Goal: Transaction & Acquisition: Purchase product/service

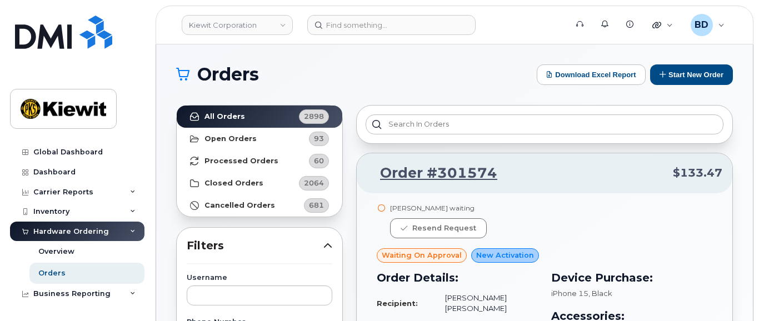
scroll to position [148, 0]
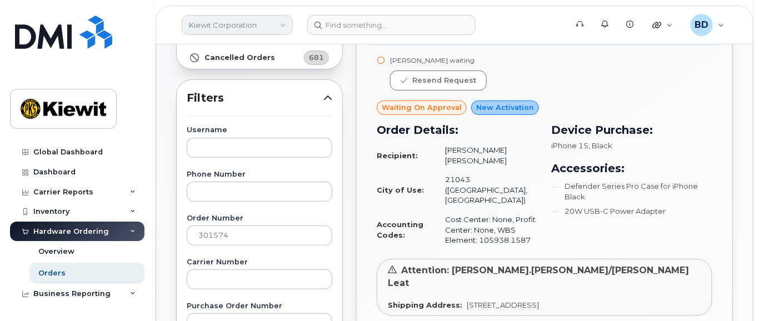
drag, startPoint x: 257, startPoint y: 20, endPoint x: 251, endPoint y: 30, distance: 11.7
click at [256, 22] on link "Kiewit Corporation" at bounding box center [237, 25] width 111 height 20
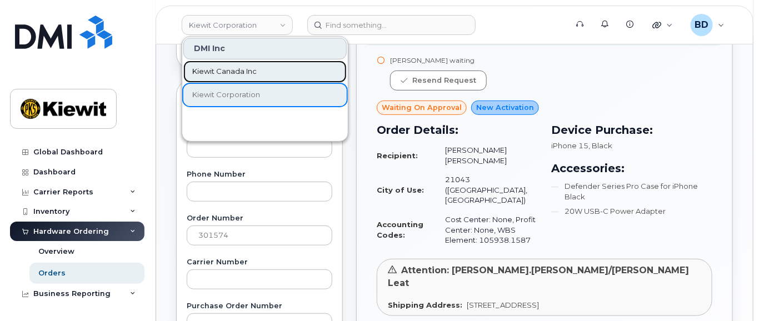
click at [237, 68] on span "Kiewit Canada Inc" at bounding box center [224, 71] width 64 height 11
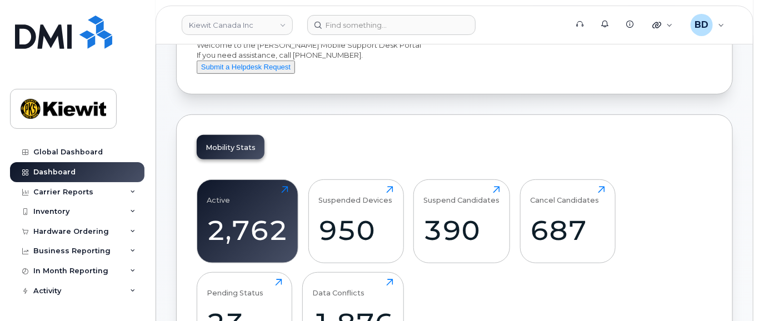
scroll to position [222, 0]
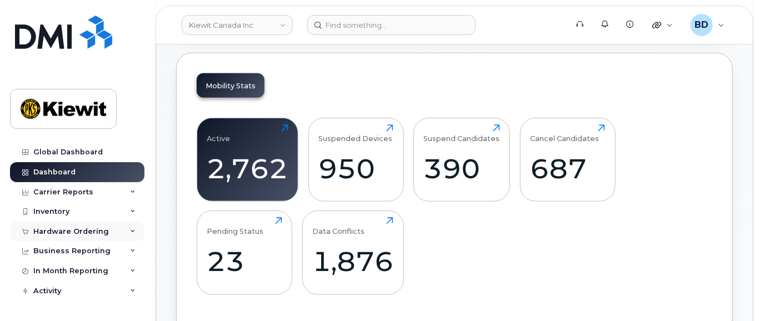
click at [102, 231] on div "Hardware Ordering" at bounding box center [71, 231] width 76 height 9
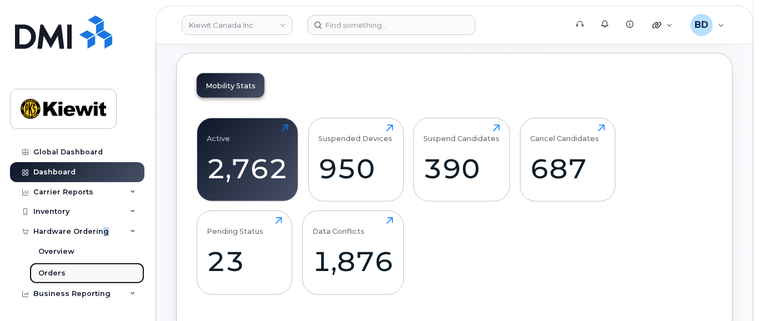
drag, startPoint x: 102, startPoint y: 231, endPoint x: 65, endPoint y: 275, distance: 58.0
click at [65, 275] on link "Orders" at bounding box center [86, 273] width 115 height 21
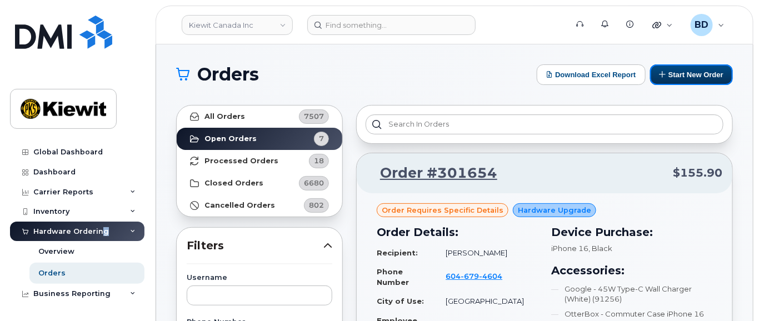
drag, startPoint x: 682, startPoint y: 73, endPoint x: 474, endPoint y: 102, distance: 210.4
click at [683, 73] on button "Start New Order" at bounding box center [692, 74] width 83 height 21
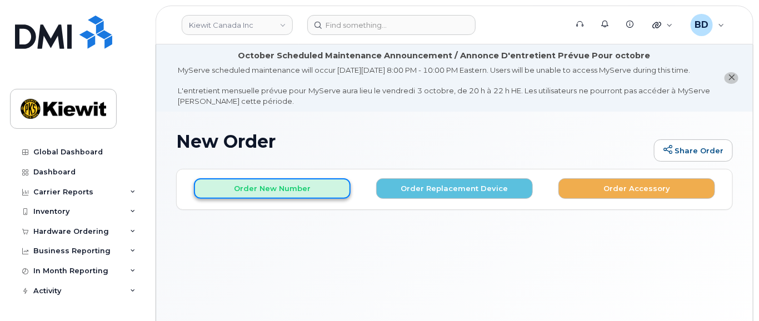
click at [286, 199] on button "Order New Number" at bounding box center [272, 188] width 157 height 21
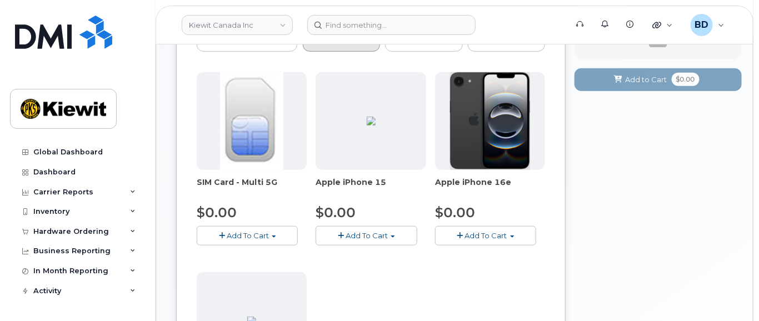
scroll to position [222, 0]
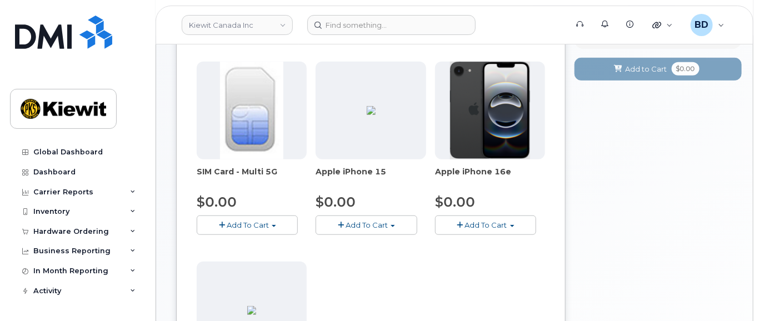
click at [358, 230] on span "Add To Cart" at bounding box center [367, 225] width 42 height 9
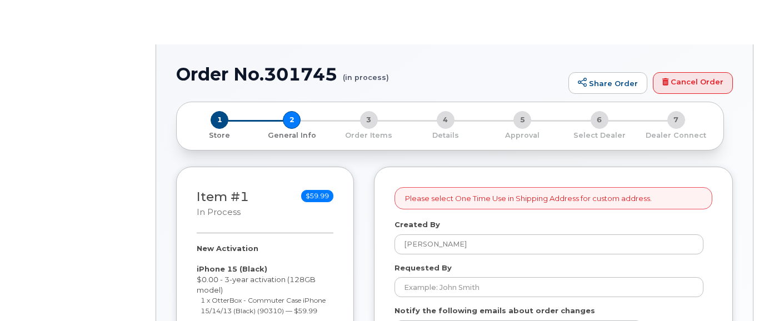
select select
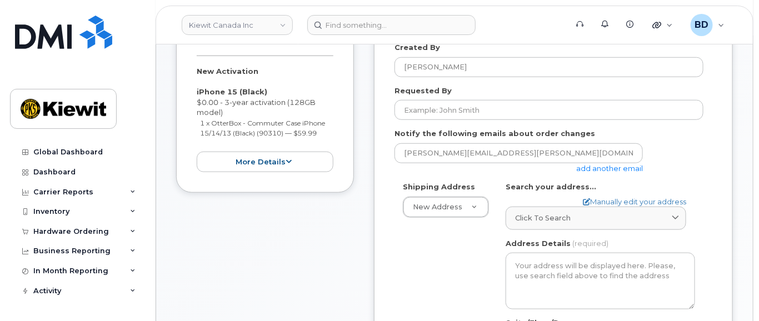
scroll to position [296, 0]
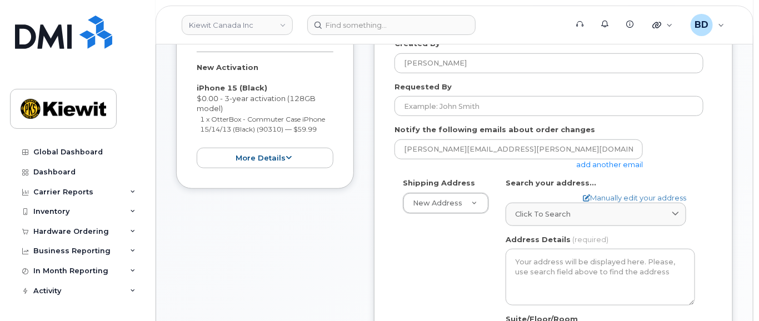
click at [621, 169] on link "add another email" at bounding box center [610, 164] width 67 height 9
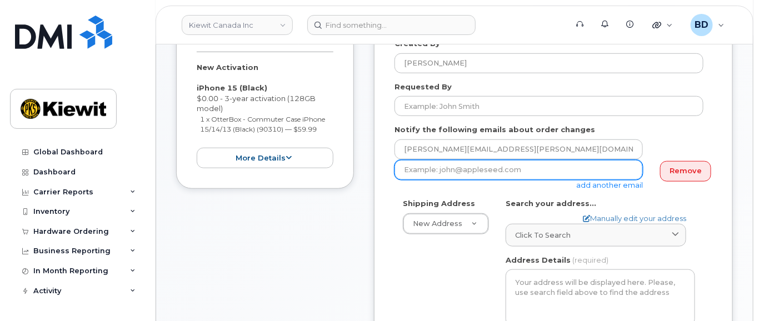
click at [455, 178] on input "email" at bounding box center [519, 170] width 249 height 20
paste input "david.gutierrez@kiewit.com"
type input "david.gutierrez@kiewit.com"
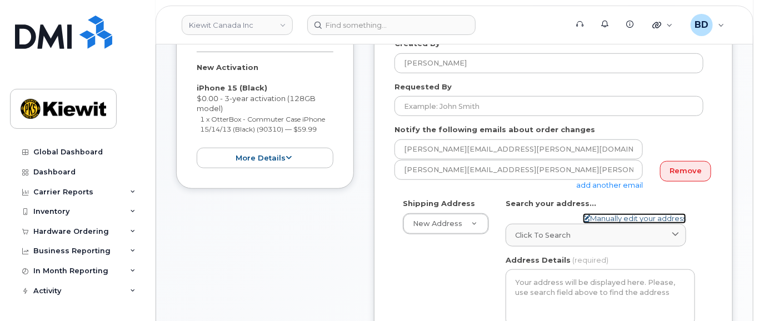
click at [610, 224] on link "Manually edit your address" at bounding box center [634, 219] width 103 height 11
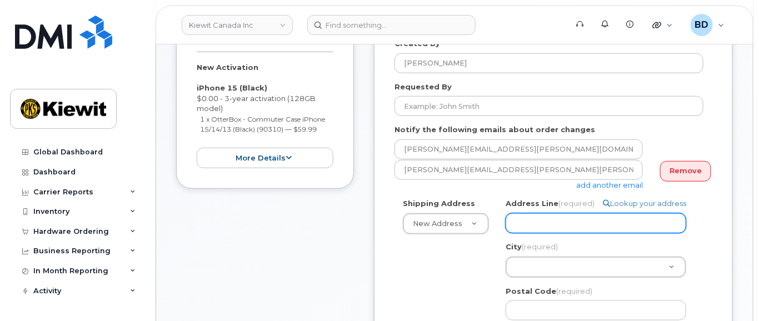
paste input "10333 Southport Road S.W."
select select
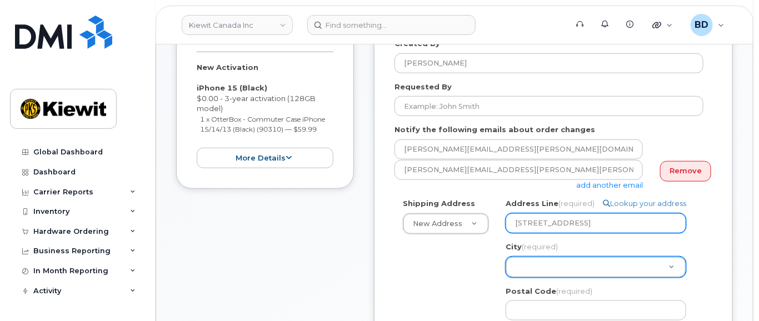
type input "10333 Southport Road S.W."
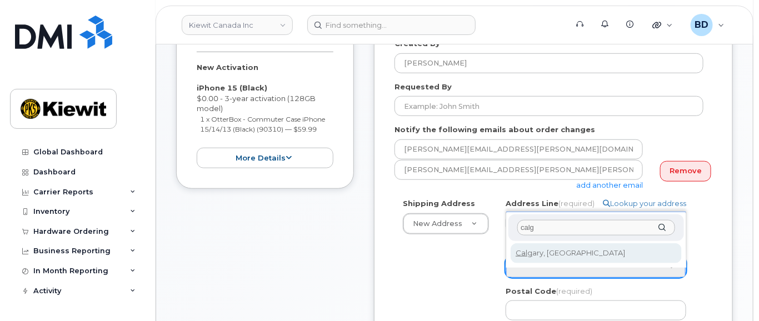
type input "calg"
select select
type input "88"
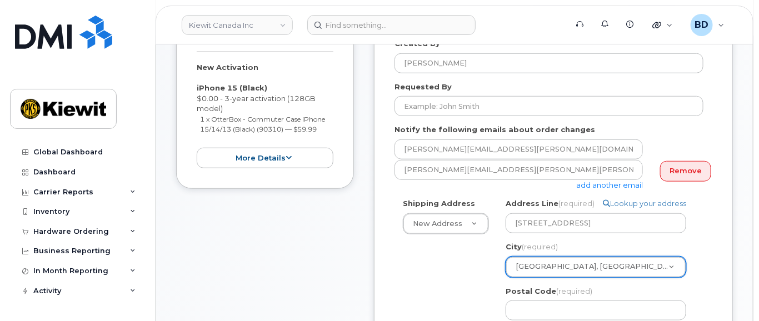
scroll to position [370, 0]
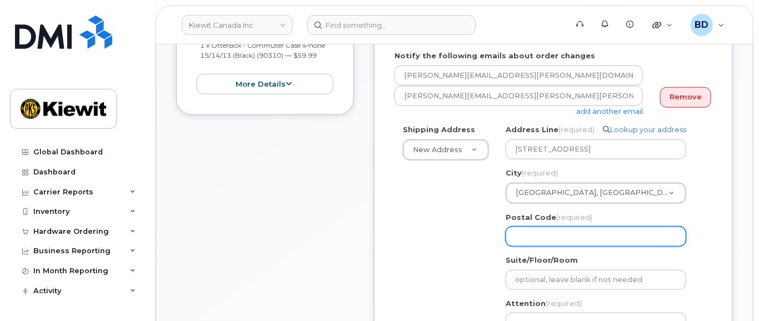
click at [531, 247] on input "Postal Code (required)" at bounding box center [596, 237] width 181 height 20
paste input "T2W 3X6"
select select
type input "T2W 3X6"
click at [536, 243] on input "T2W 3X6" at bounding box center [596, 237] width 181 height 20
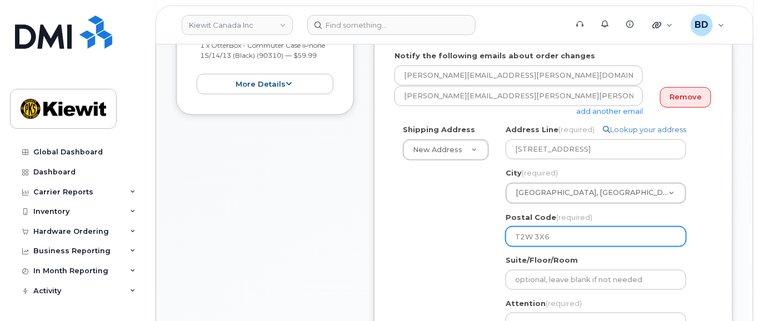
select select
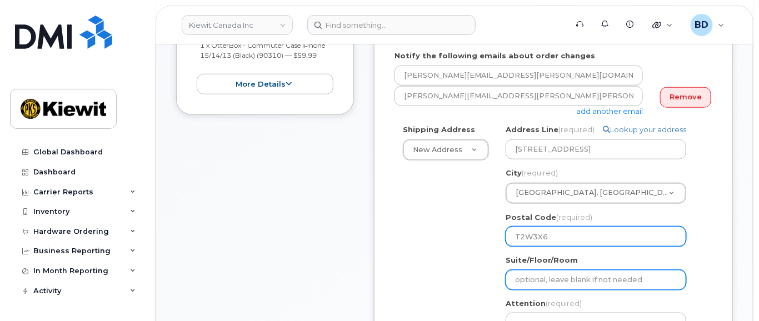
type input "T2W3X6"
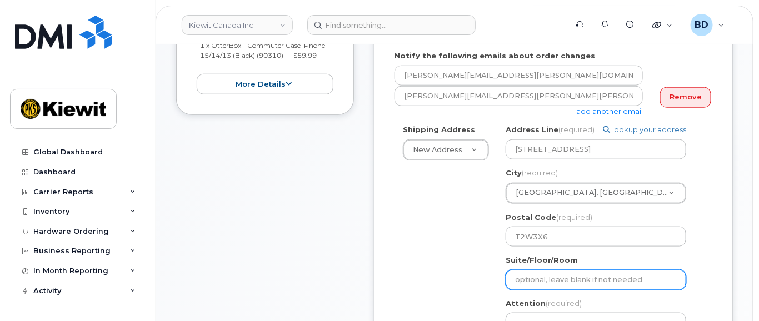
click at [556, 287] on input "Suite/Floor/Room" at bounding box center [596, 280] width 181 height 20
select select
type input "Suite 200"
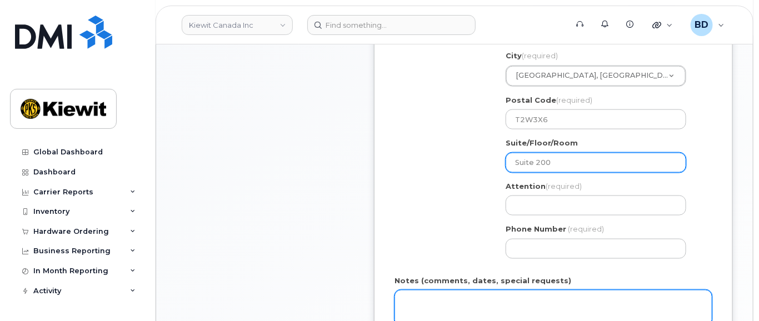
scroll to position [519, 0]
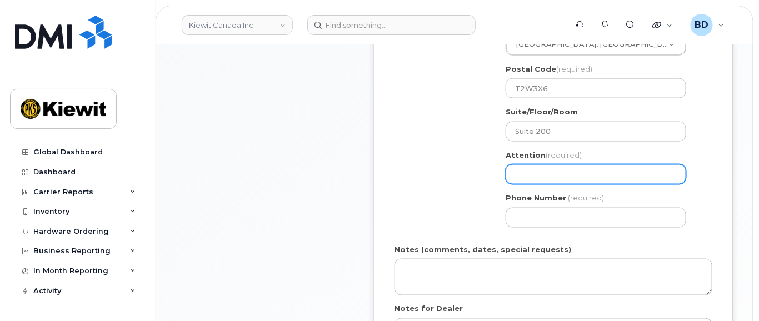
click at [525, 181] on input "Attention (required)" at bounding box center [596, 175] width 181 height 20
click at [532, 185] on input "Attention (required)" at bounding box center [596, 175] width 181 height 20
paste input "grant.horvath"
select select
type input "grant.horvath"
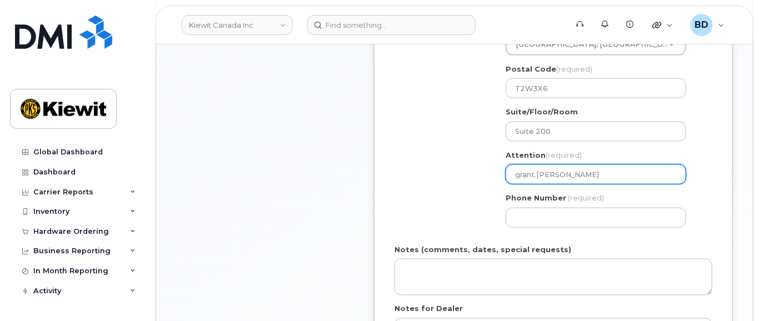
select select
type input "grant.horvath/"
click at [582, 182] on input "grant.horvath/" at bounding box center [596, 175] width 181 height 20
paste input "Trevor Breen"
select select
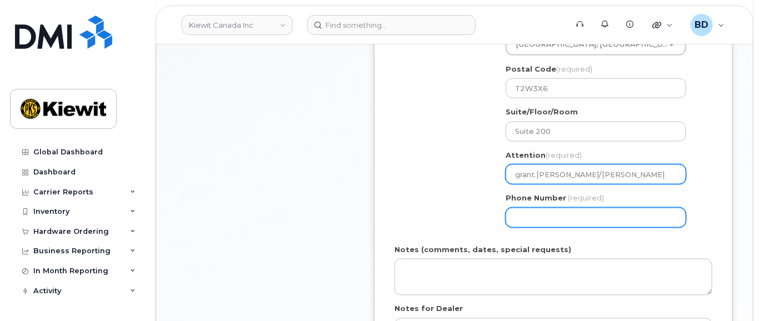
type input "grant.horvath/Trevor Breen"
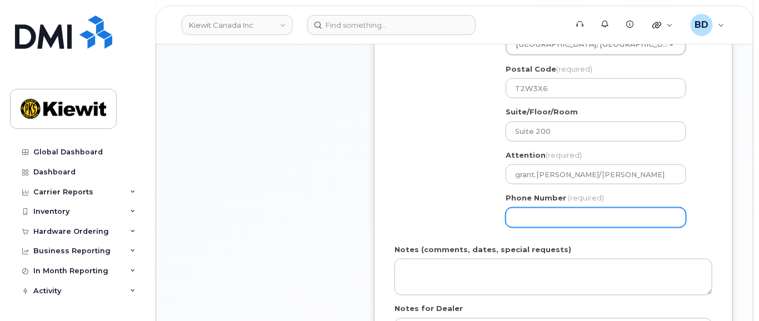
click at [522, 228] on input "Phone Number" at bounding box center [596, 218] width 181 height 20
type input "877772770"
select select
type input "8777727707"
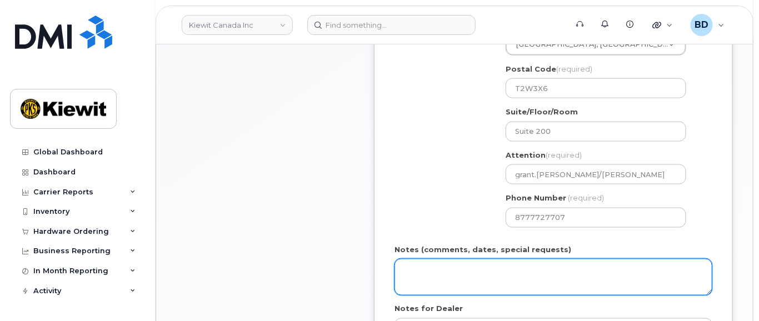
type textarea "Please Ship ASAP"
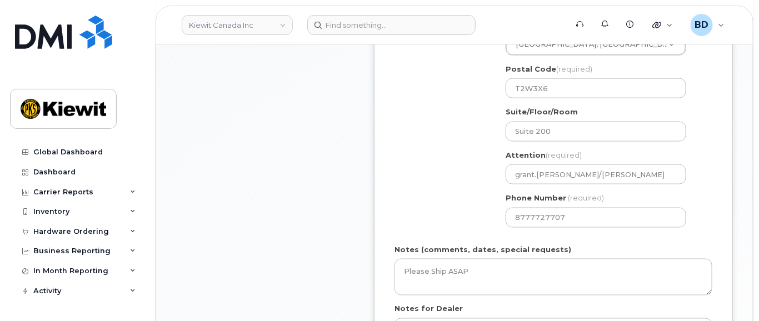
type input "Orlando"
type textarea "Please Ship ASAP"
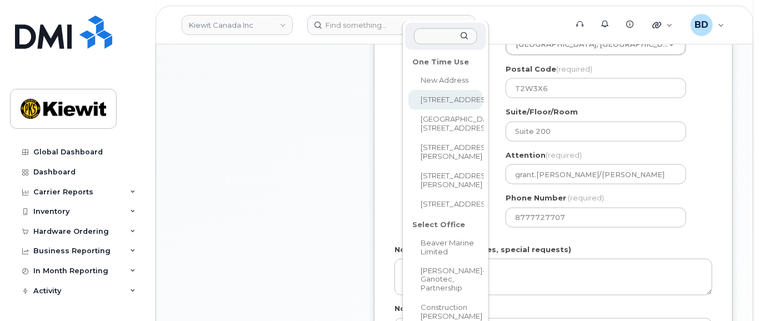
drag, startPoint x: 339, startPoint y: 98, endPoint x: 399, endPoint y: 130, distance: 68.4
click at [339, 98] on div "Item #1 in process $59.99 New Activation iPhone 15 (Black) $0.00 - 3-year activ…" at bounding box center [265, 92] width 178 height 658
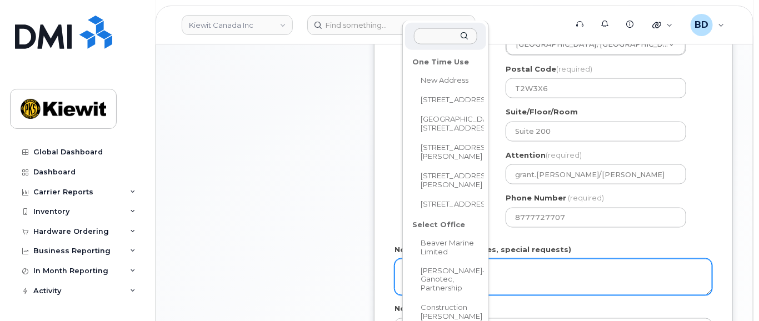
click at [549, 277] on textarea "Please Ship ASAP" at bounding box center [554, 277] width 318 height 37
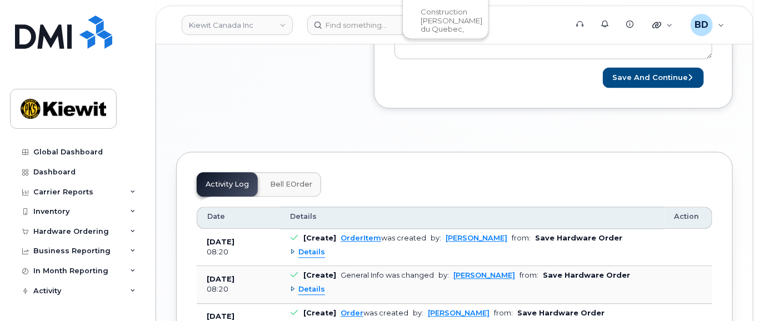
scroll to position [394, 0]
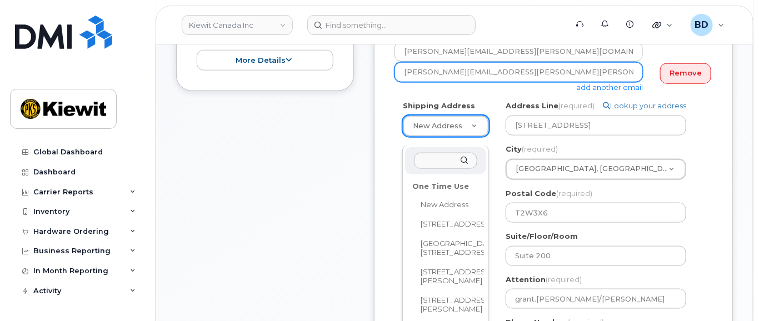
click at [628, 85] on form "Please select One Time Use in Shipping Address for custom address. Created By B…" at bounding box center [554, 208] width 318 height 600
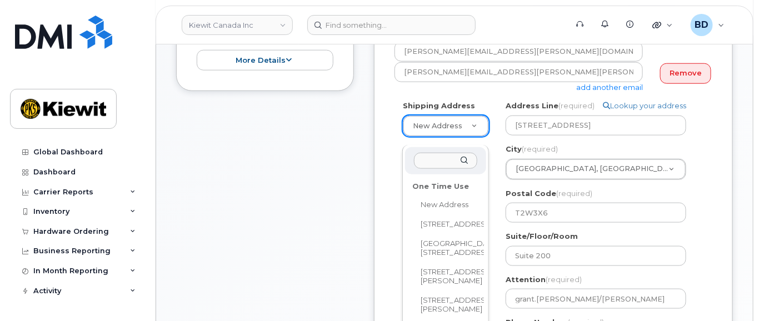
click at [639, 205] on form "Please select One Time Use in Shipping Address for custom address. Created By B…" at bounding box center [554, 208] width 318 height 600
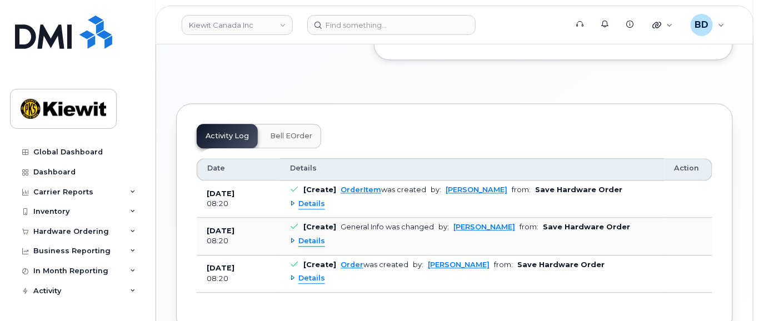
scroll to position [787, 0]
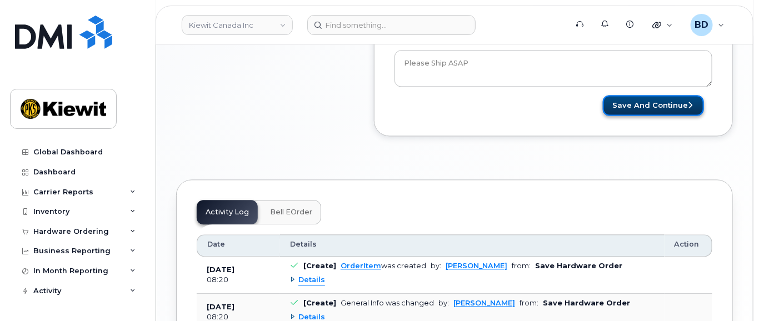
click at [638, 116] on button "Save and Continue" at bounding box center [653, 105] width 101 height 21
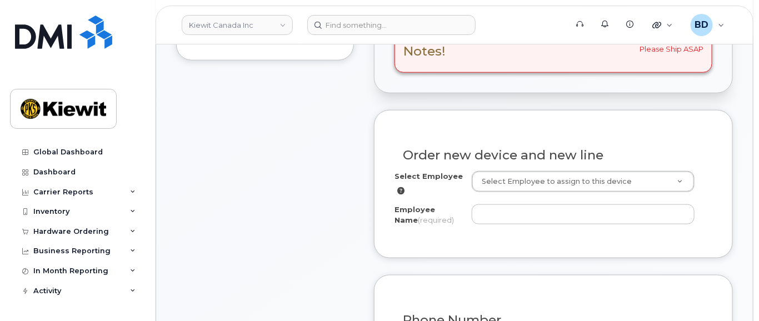
scroll to position [445, 0]
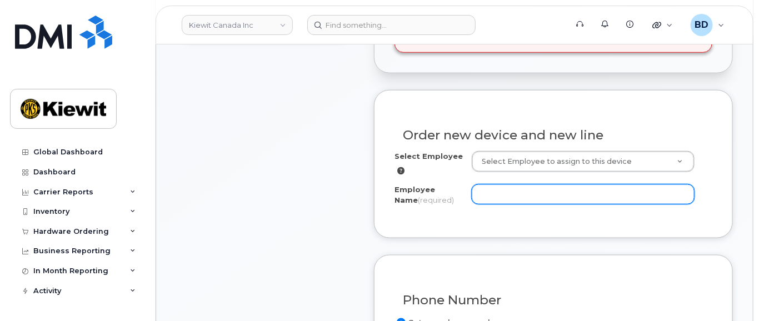
click at [510, 205] on input "Employee Name (required)" at bounding box center [583, 195] width 223 height 20
click at [508, 198] on input "Employee Name (required)" at bounding box center [583, 195] width 223 height 20
paste input "[PERSON_NAME]"
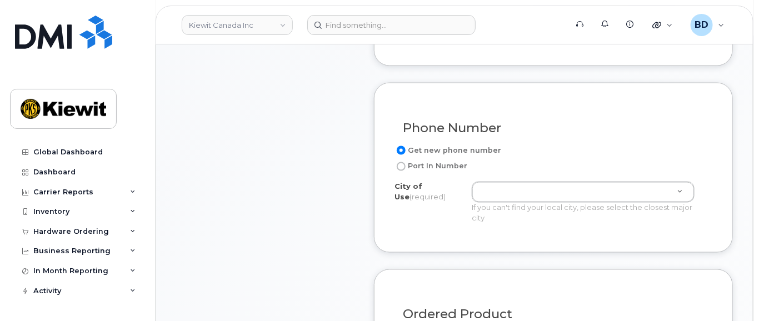
scroll to position [667, 0]
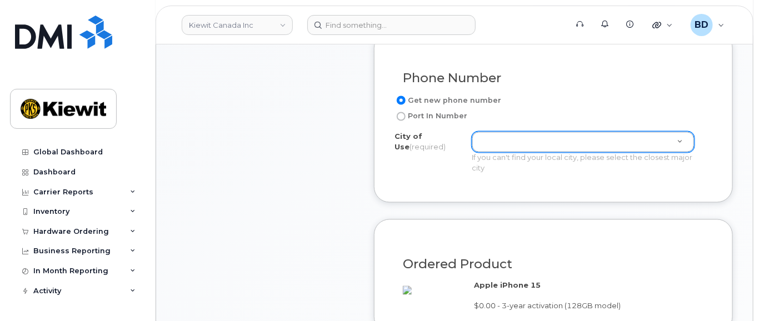
type input "[PERSON_NAME]"
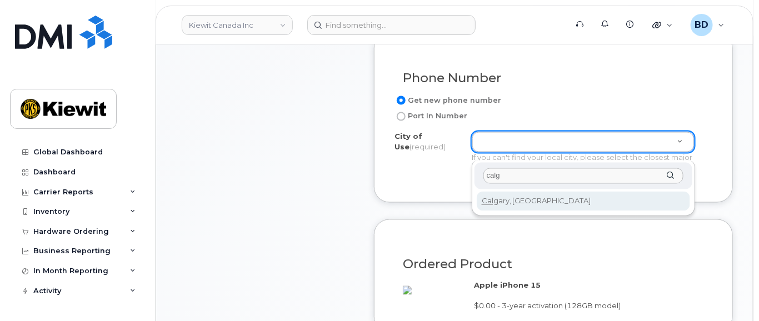
type input "calg"
type input "88"
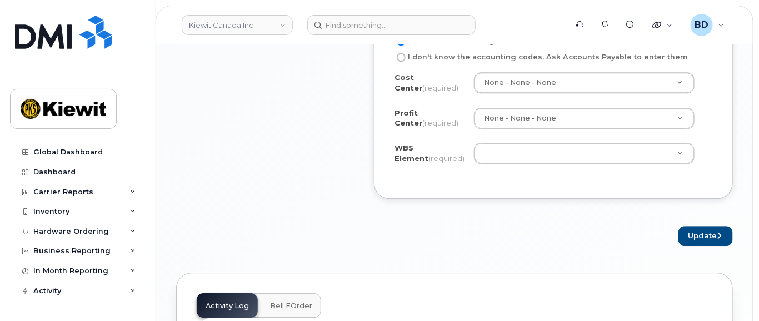
scroll to position [1111, 0]
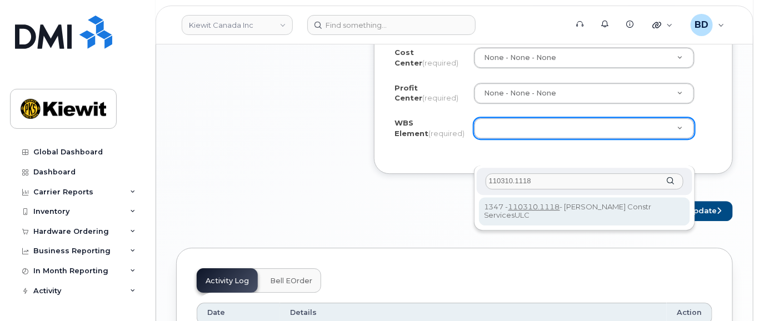
type input "110310.1118"
drag, startPoint x: 555, startPoint y: 206, endPoint x: 616, endPoint y: 210, distance: 60.7
type input "110310.1118"
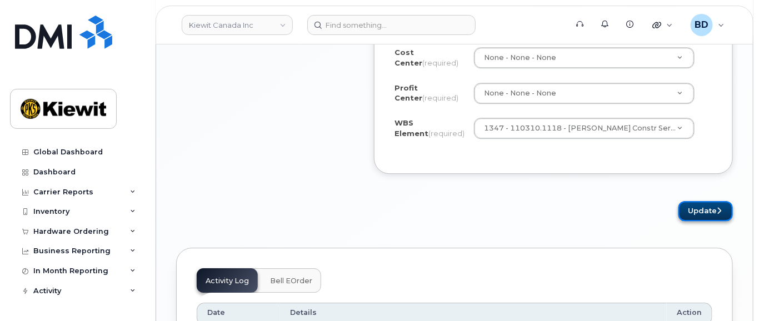
click at [704, 222] on button "Update" at bounding box center [706, 211] width 54 height 21
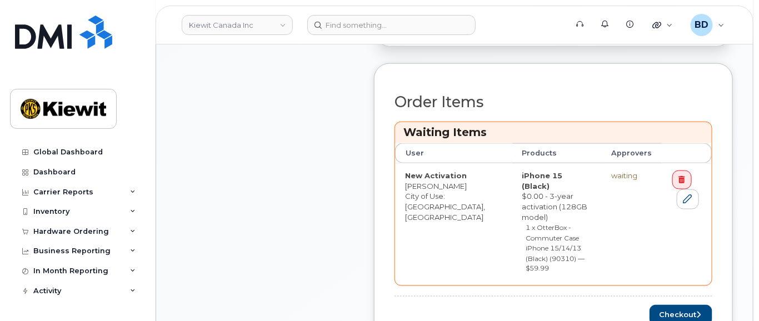
scroll to position [593, 0]
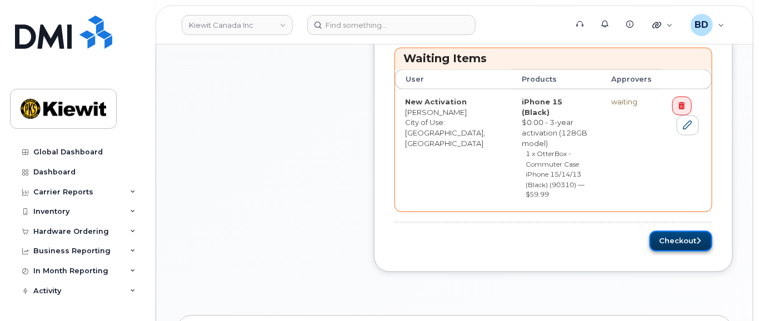
click at [678, 231] on button "Checkout" at bounding box center [681, 241] width 63 height 21
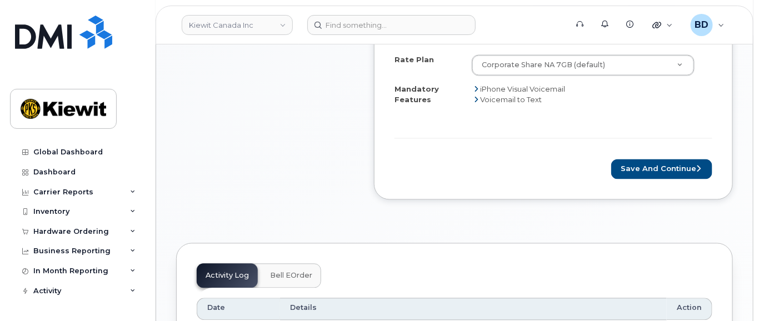
scroll to position [741, 0]
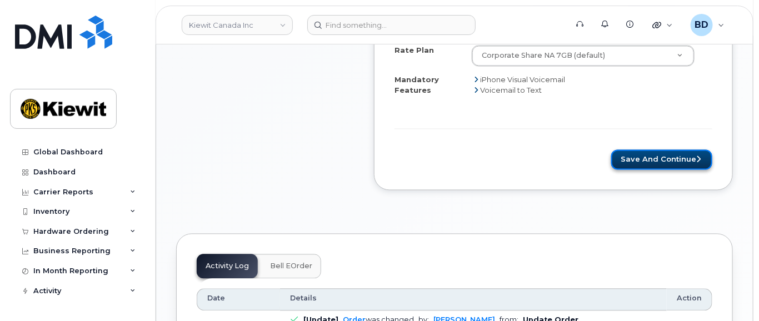
click at [642, 166] on button "Save and Continue" at bounding box center [662, 160] width 101 height 21
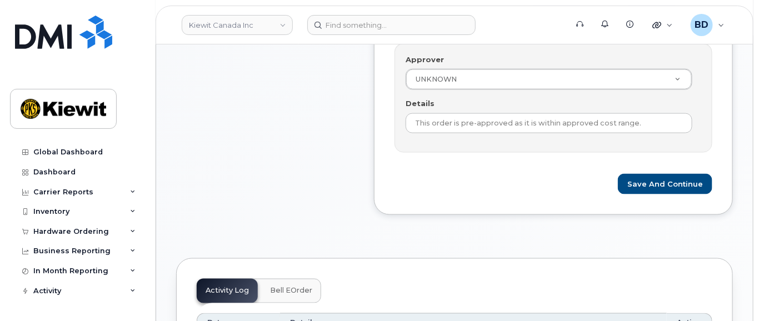
scroll to position [593, 0]
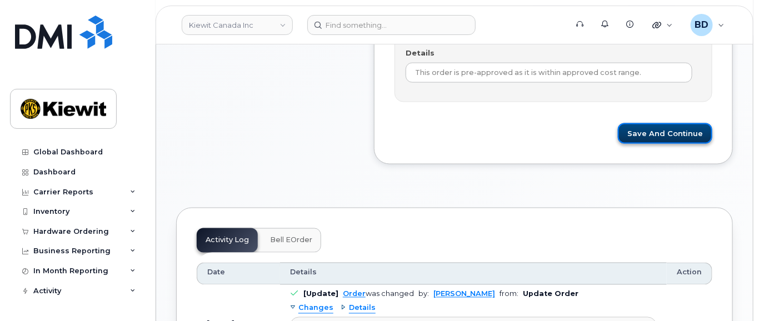
click at [649, 142] on button "Save and Continue" at bounding box center [665, 133] width 95 height 21
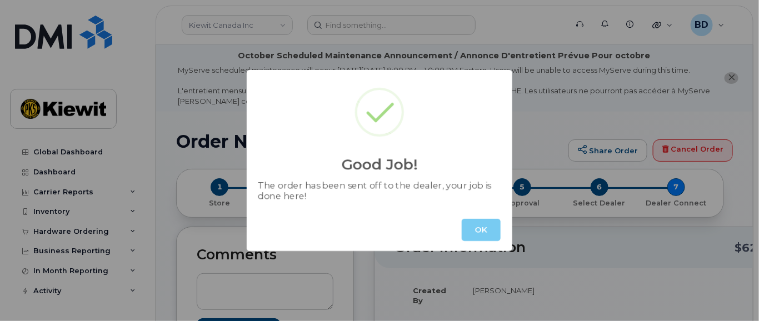
click at [478, 230] on button "OK" at bounding box center [481, 230] width 39 height 22
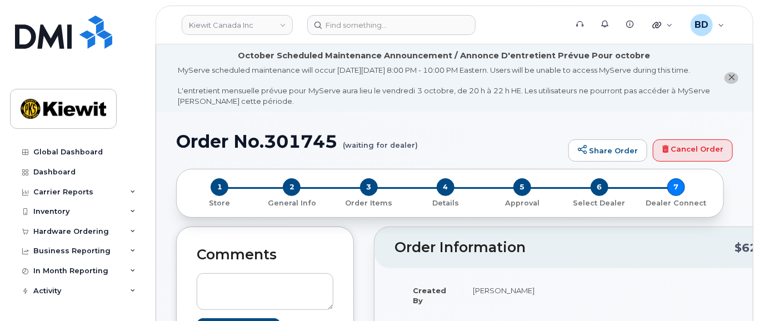
click at [302, 146] on h1 "Order No.301745 (waiting for dealer)" at bounding box center [369, 141] width 387 height 19
click at [299, 143] on h1 "Order No.301745 (waiting for dealer)" at bounding box center [369, 141] width 387 height 19
click at [300, 150] on h1 "Order No.301745 (waiting for dealer)" at bounding box center [369, 141] width 387 height 19
copy h1 "301745"
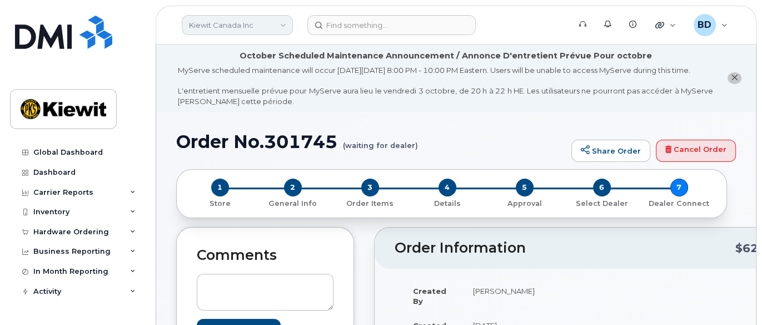
click at [230, 32] on link "Kiewit Canada Inc" at bounding box center [237, 25] width 111 height 20
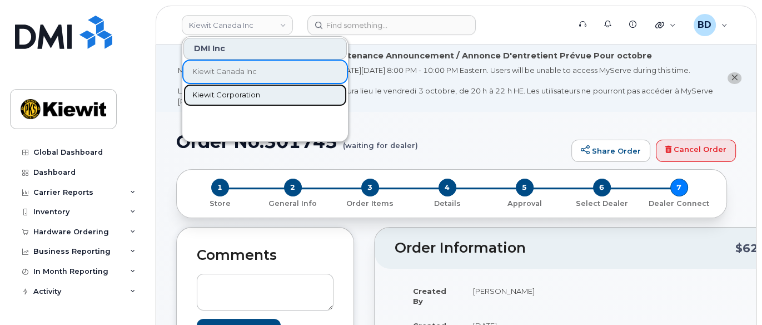
click at [230, 95] on span "Kiewit Corporation" at bounding box center [226, 95] width 68 height 11
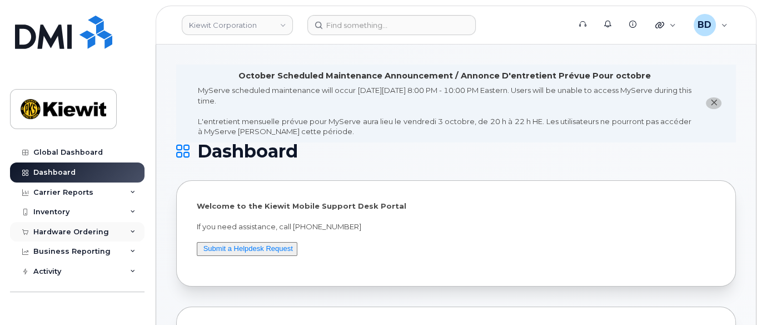
click at [126, 232] on div "Hardware Ordering" at bounding box center [77, 232] width 135 height 20
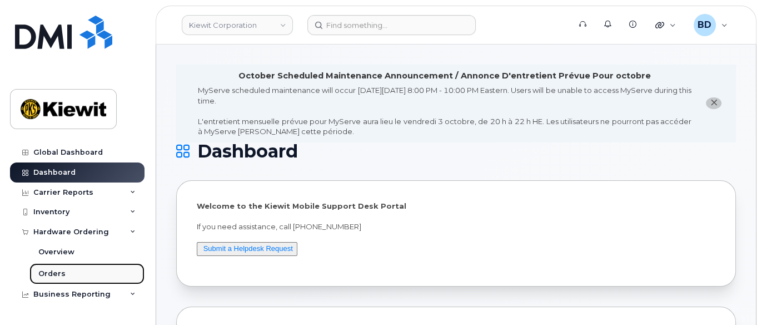
click at [97, 275] on link "Orders" at bounding box center [86, 273] width 115 height 21
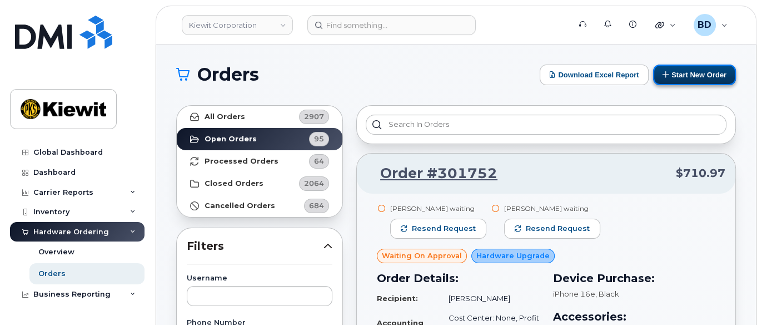
click at [713, 73] on button "Start New Order" at bounding box center [694, 74] width 83 height 21
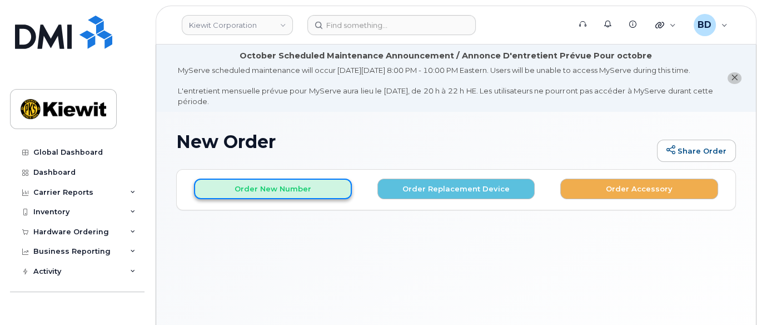
click at [252, 193] on button "Order New Number" at bounding box center [273, 188] width 158 height 21
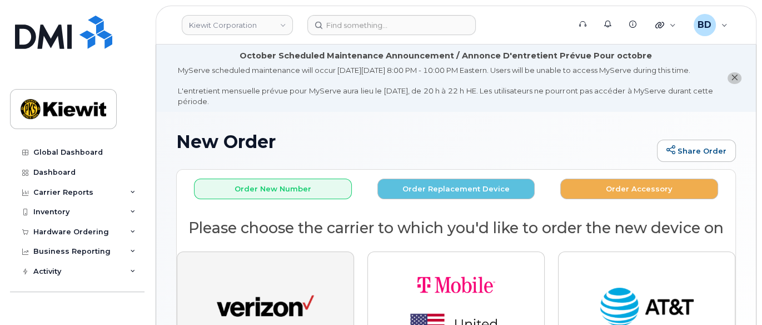
click at [277, 297] on img "button" at bounding box center [265, 307] width 97 height 50
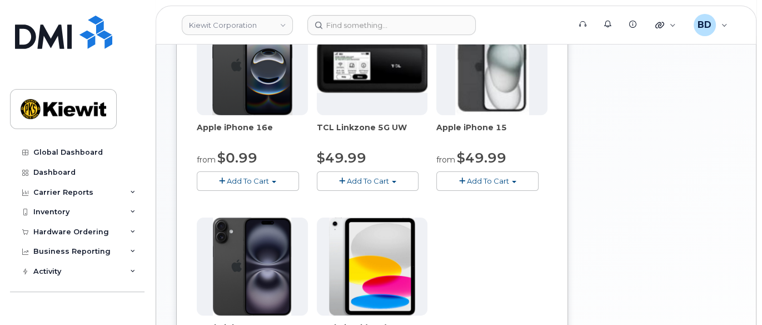
scroll to position [296, 0]
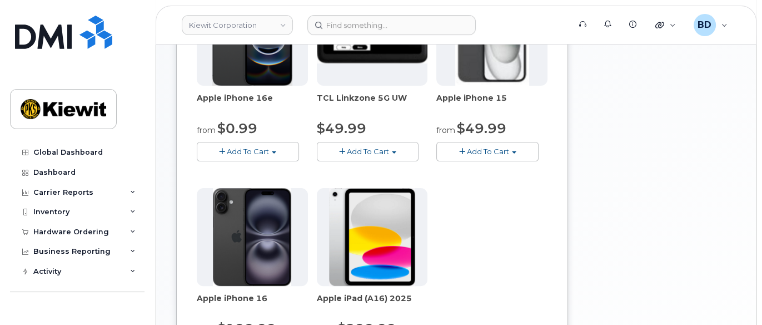
click at [493, 156] on span "Add To Cart" at bounding box center [488, 151] width 42 height 9
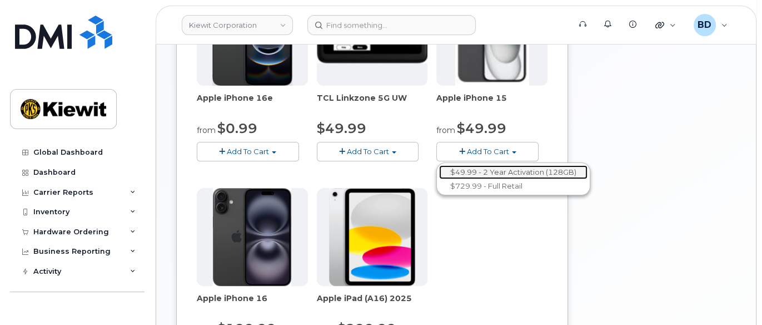
click at [495, 178] on link "$49.99 - 2 Year Activation (128GB)" at bounding box center [513, 172] width 148 height 14
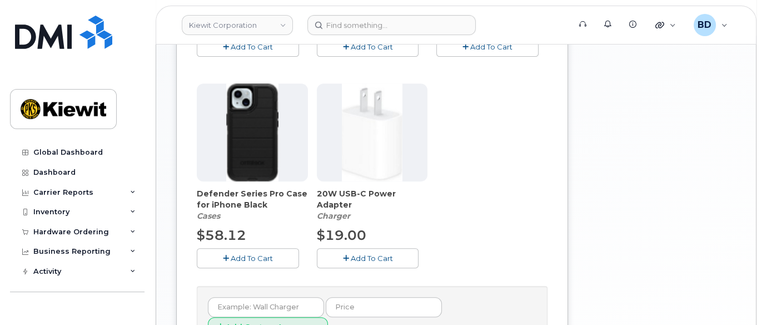
scroll to position [498, 0]
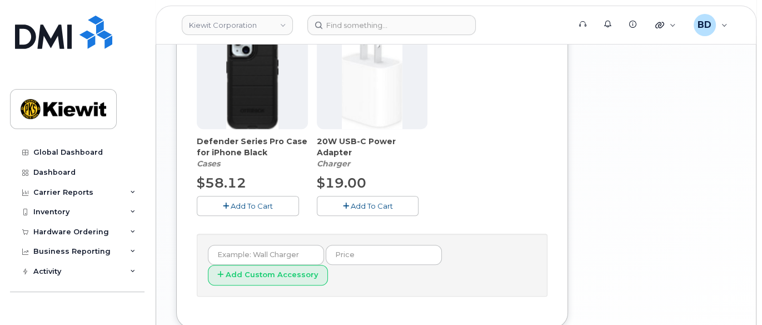
click at [257, 210] on span "Add To Cart" at bounding box center [252, 205] width 42 height 9
click at [383, 210] on span "Add To Cart" at bounding box center [371, 205] width 42 height 9
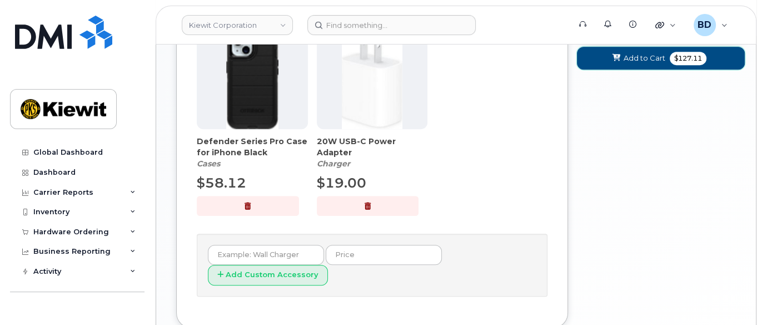
click at [646, 63] on span "Add to Cart" at bounding box center [645, 58] width 42 height 11
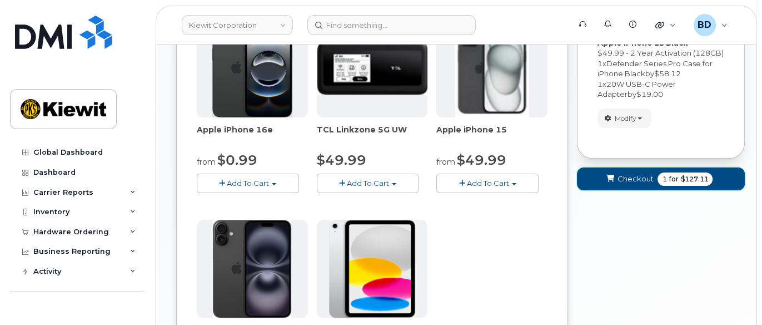
click at [640, 183] on span "Checkout" at bounding box center [635, 178] width 36 height 11
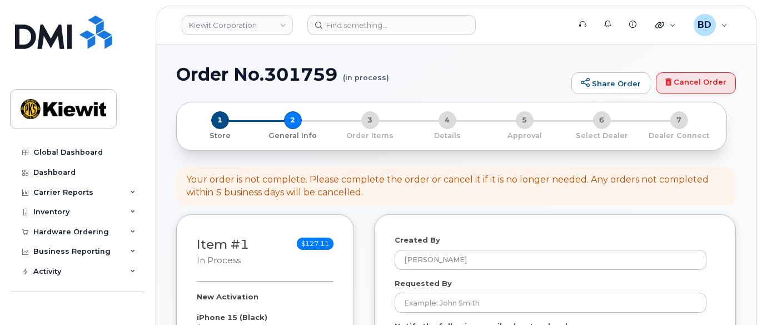
select select
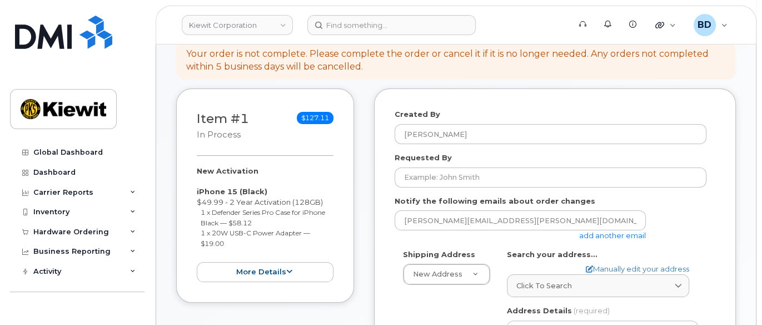
scroll to position [222, 0]
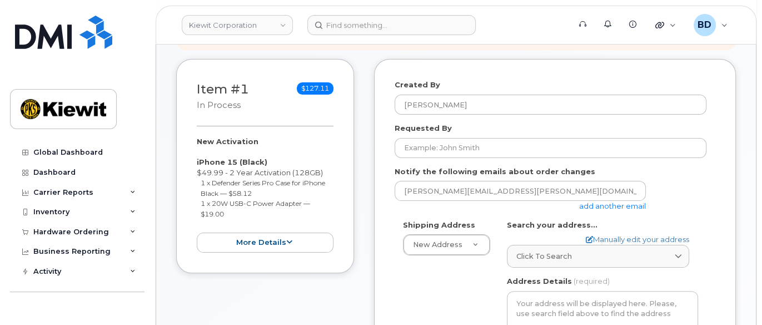
click at [607, 210] on link "add another email" at bounding box center [612, 205] width 67 height 9
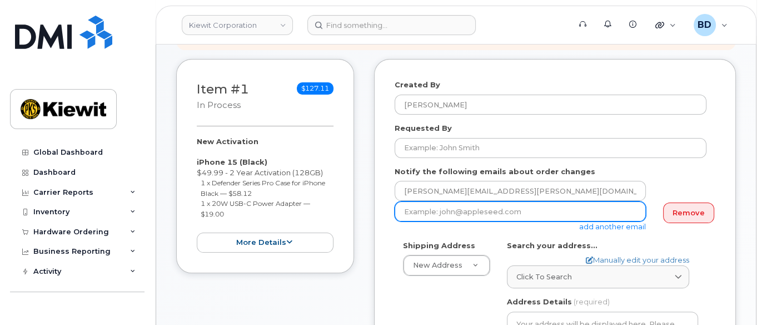
click at [425, 220] on input "email" at bounding box center [520, 211] width 251 height 20
paste input "[PERSON_NAME][EMAIL_ADDRESS][PERSON_NAME][PERSON_NAME][DOMAIN_NAME]"
type input "[PERSON_NAME][EMAIL_ADDRESS][PERSON_NAME][PERSON_NAME][DOMAIN_NAME]"
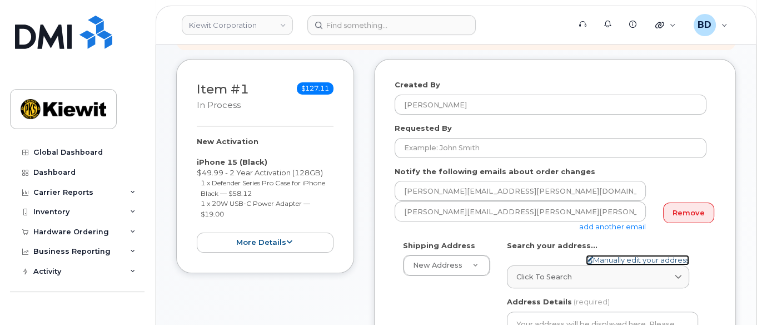
click at [612, 265] on link "Manually edit your address" at bounding box center [637, 260] width 103 height 11
select select
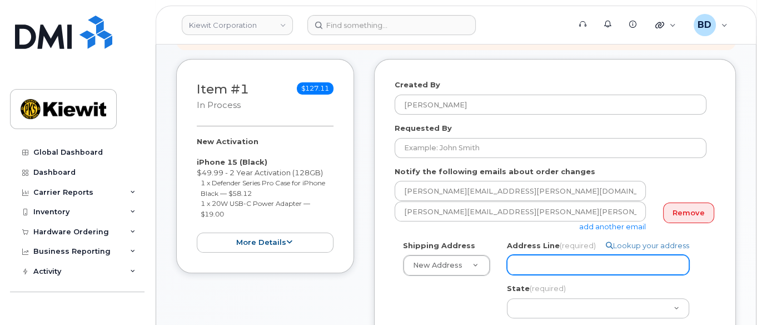
click at [537, 267] on input "Address Line (required)" at bounding box center [598, 265] width 182 height 20
paste input "1429 [GEOGRAPHIC_DATA]"
select select
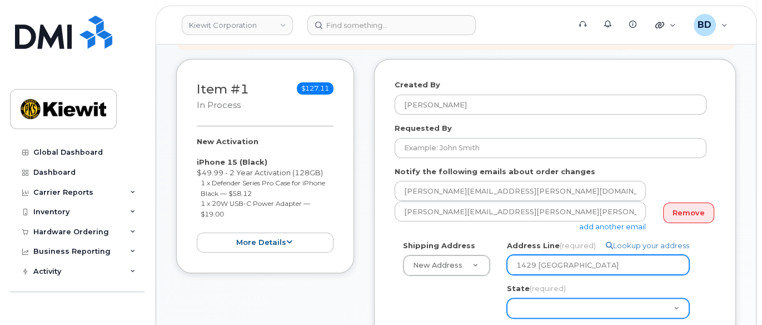
type input "1429 [GEOGRAPHIC_DATA]"
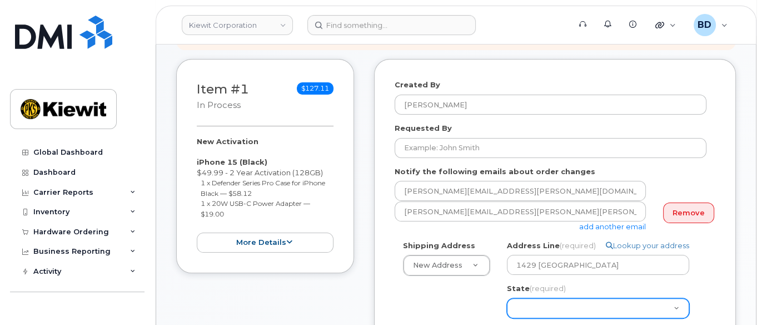
scroll to position [225, 0]
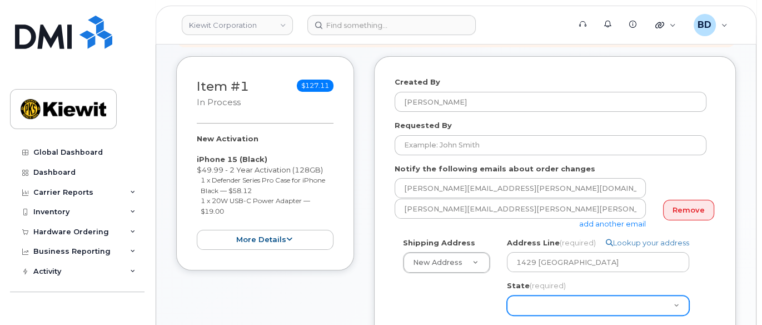
click at [526, 311] on select "[US_STATE] [US_STATE] [US_STATE] [US_STATE] [US_STATE] [US_STATE] [US_STATE] [U…" at bounding box center [598, 305] width 182 height 20
select select "IL"
click at [507, 305] on select "[US_STATE] [US_STATE] [US_STATE] [US_STATE] [US_STATE] [US_STATE] [US_STATE] [U…" at bounding box center [598, 305] width 182 height 20
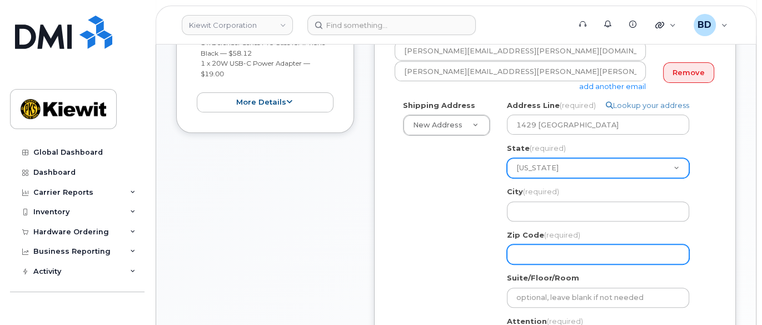
scroll to position [373, 0]
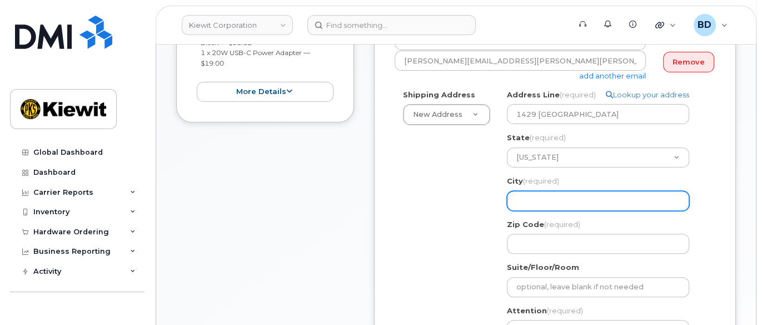
click at [520, 207] on input "City (required)" at bounding box center [598, 201] width 182 height 20
select select
type input "V"
select select
type input "Va"
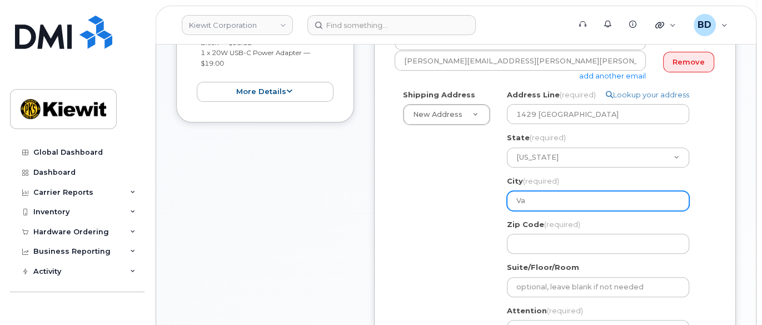
select select
type input "Val"
select select
type input "Valm"
select select
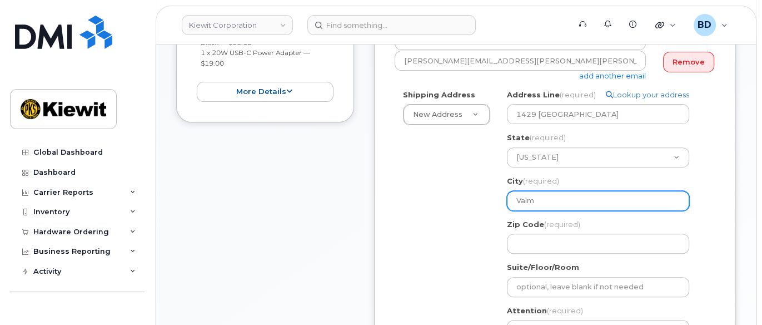
type input "[PERSON_NAME]"
select select
type input "Valmey"
select select
type input "Valmeye"
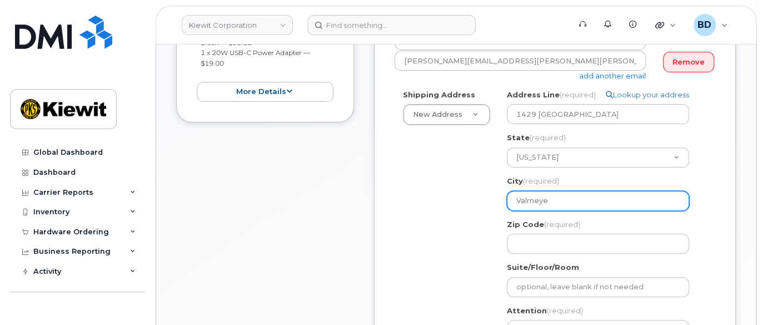
select select
type input "[PERSON_NAME]"
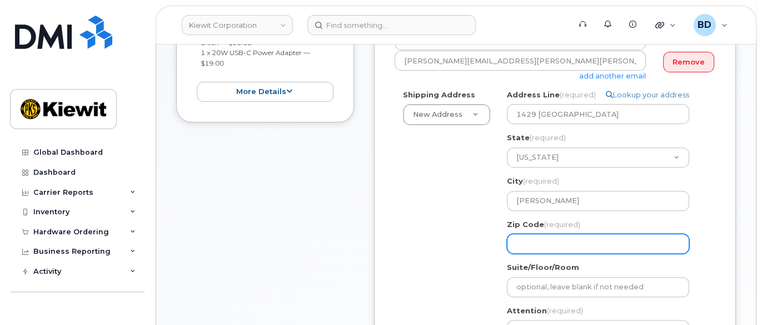
click at [522, 252] on input "Zip Code (required)" at bounding box center [598, 244] width 182 height 20
select select
type input "6"
select select
type input "62"
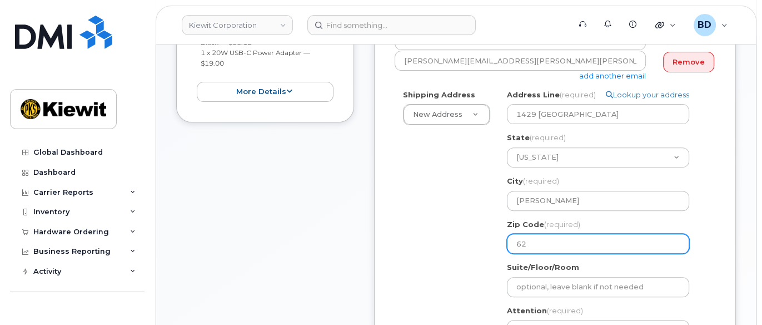
select select
type input "622"
select select
type input "6229"
select select
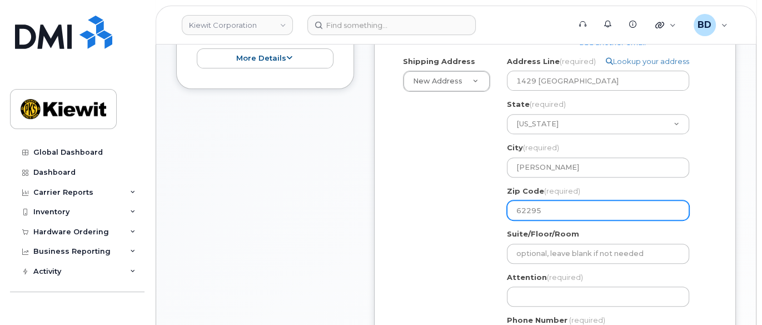
scroll to position [448, 0]
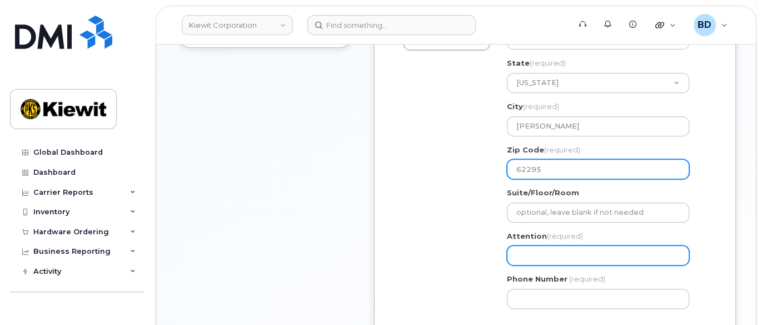
type input "62295"
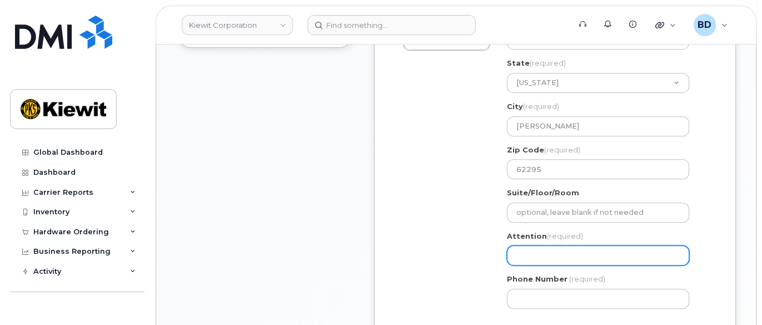
click at [527, 265] on input "Attention (required)" at bounding box center [598, 255] width 182 height 20
click at [524, 265] on input "Attention (required)" at bounding box center [598, 255] width 182 height 20
paste input "[PERSON_NAME].[PERSON_NAME]"
select select
type input "[PERSON_NAME].[PERSON_NAME]"
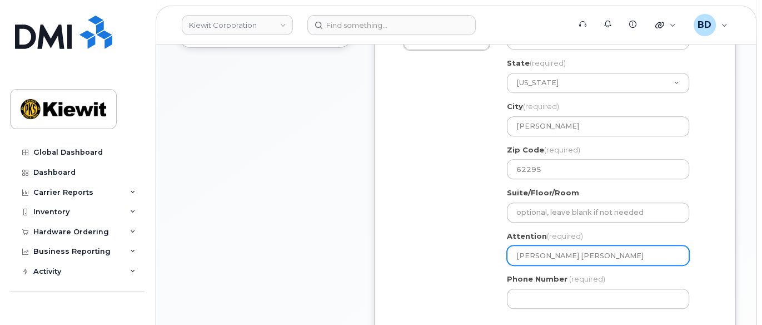
select select
type input "[PERSON_NAME].[PERSON_NAME]/"
click at [579, 264] on input "Rhett.Parham/" at bounding box center [598, 255] width 182 height 20
paste input "[PERSON_NAME]"
select select
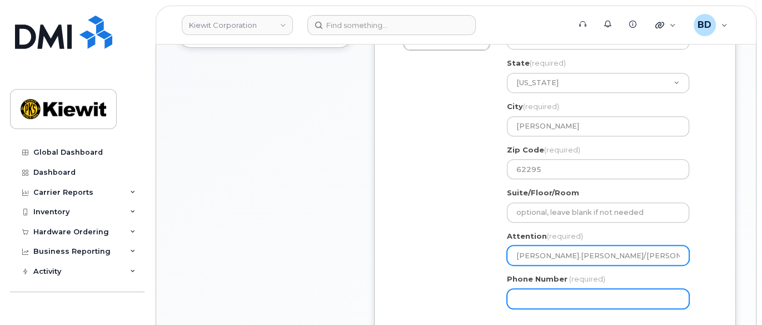
type input "[PERSON_NAME].[PERSON_NAME]/[PERSON_NAME]"
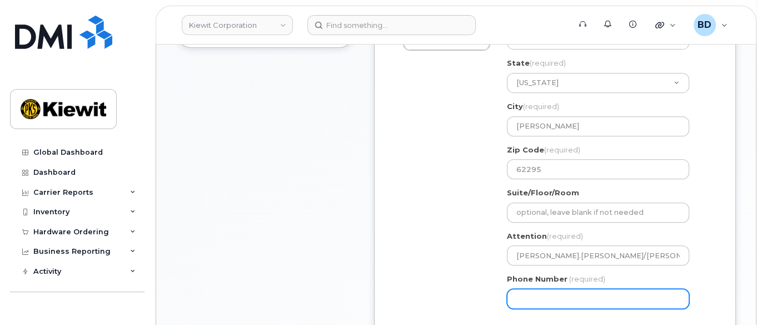
click at [533, 309] on input "Phone Number" at bounding box center [598, 299] width 182 height 20
type input "877772770"
select select
type input "8777727707"
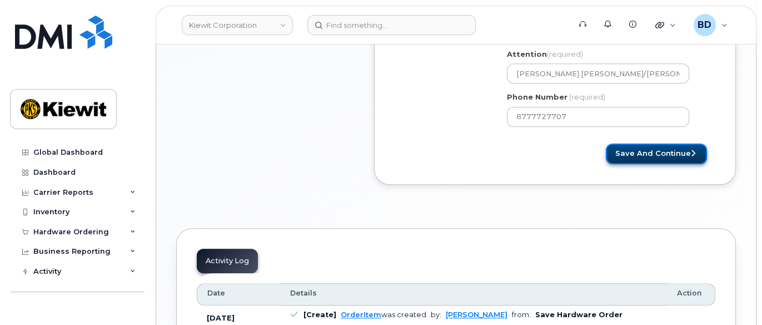
click at [671, 161] on button "Save and Continue" at bounding box center [656, 153] width 101 height 21
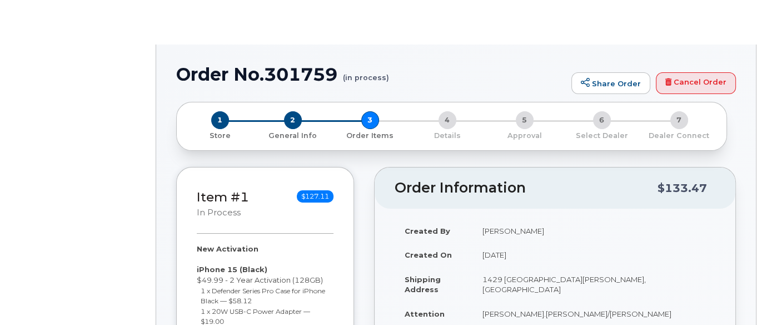
radio input "true"
select select
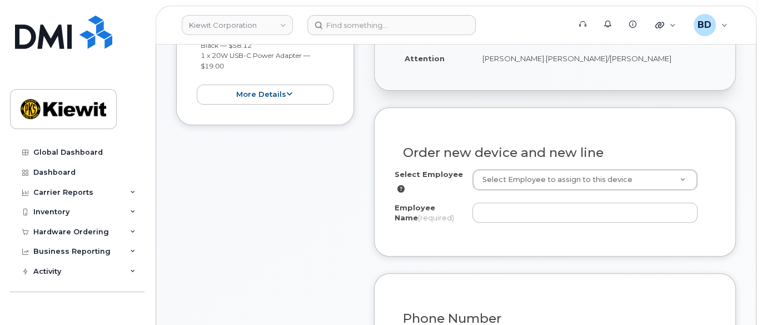
scroll to position [445, 0]
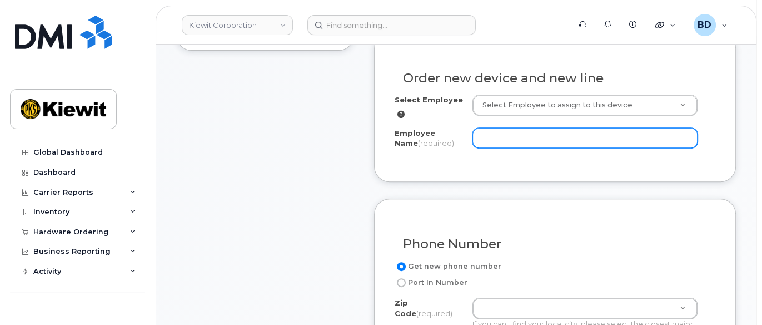
click at [509, 148] on input "Employee Name (required)" at bounding box center [585, 138] width 225 height 20
paste input "[PERSON_NAME]"
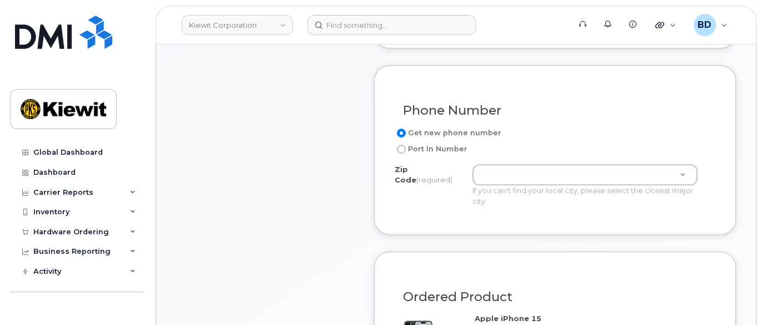
scroll to position [593, 0]
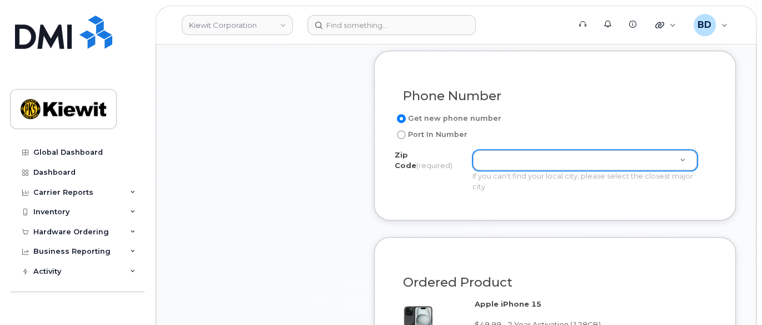
type input "Chandler Futrell"
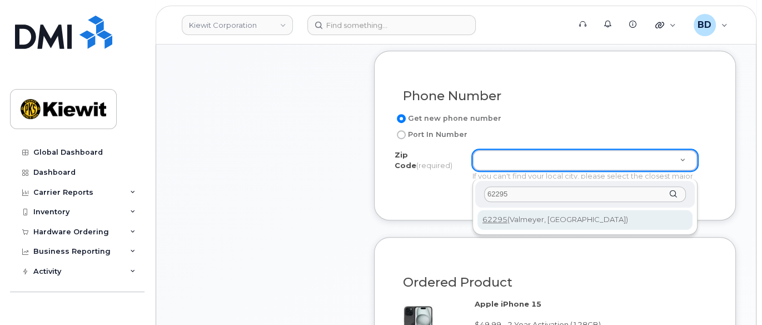
type input "62295"
type input "62295 (Valmeyer, IL)"
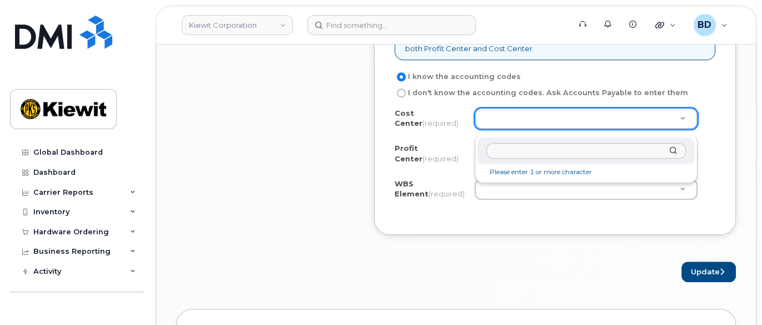
scroll to position [1111, 0]
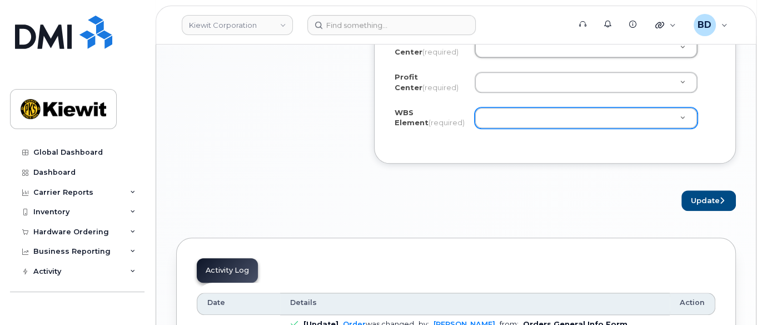
paste input "106459.1148"
type input "106459.1148"
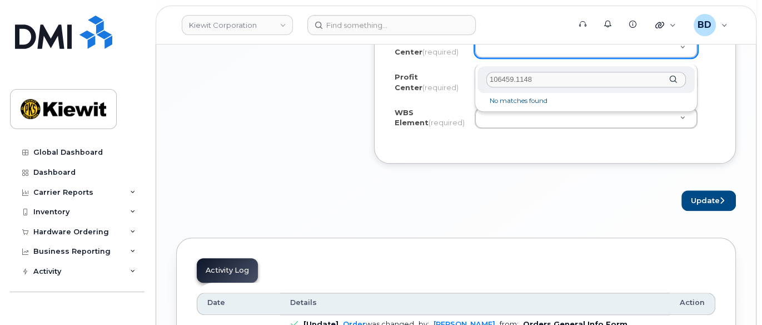
drag, startPoint x: 555, startPoint y: 76, endPoint x: 483, endPoint y: 84, distance: 72.7
click at [483, 85] on div "106459.1148" at bounding box center [586, 79] width 217 height 27
type input "n"
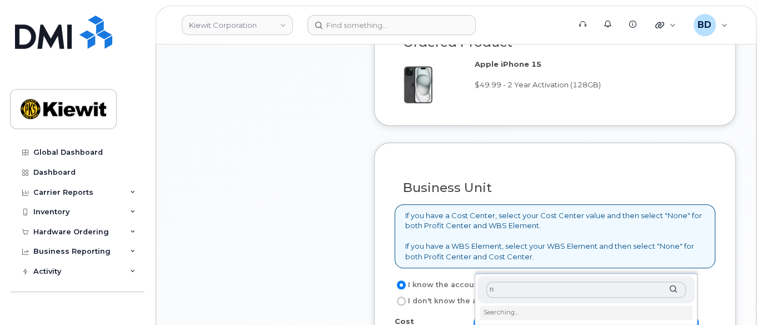
scroll to position [890, 0]
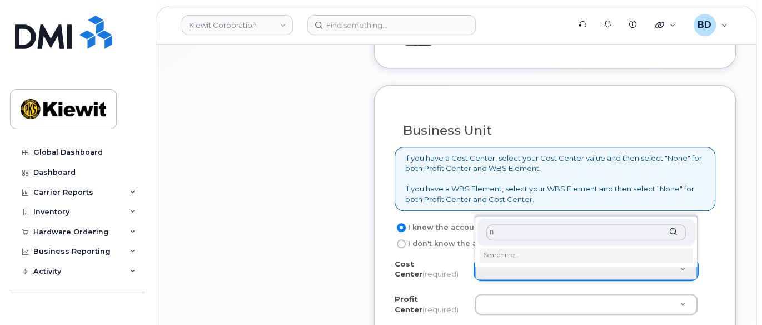
click at [517, 231] on input "n" at bounding box center [587, 232] width 200 height 16
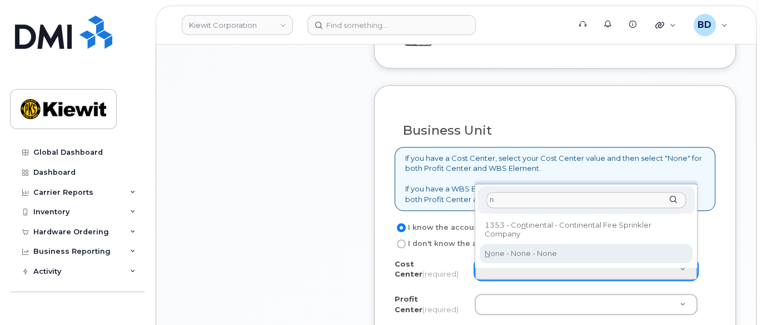
type input "n"
type input "None"
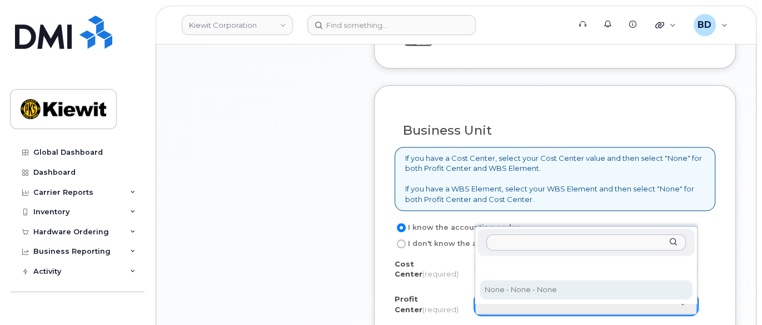
select select "None"
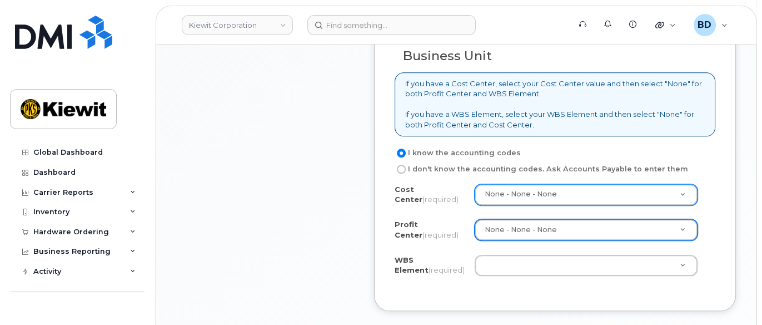
scroll to position [1037, 0]
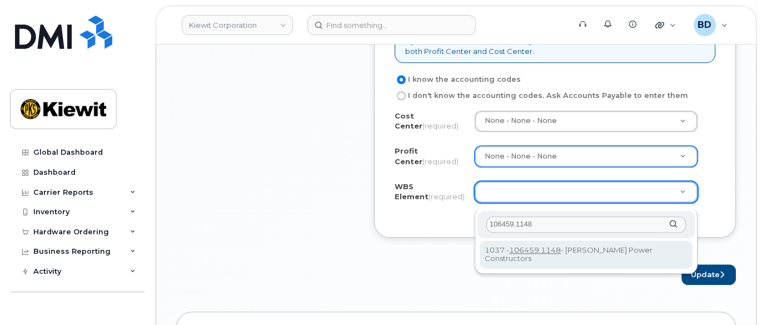
type input "106459.1148"
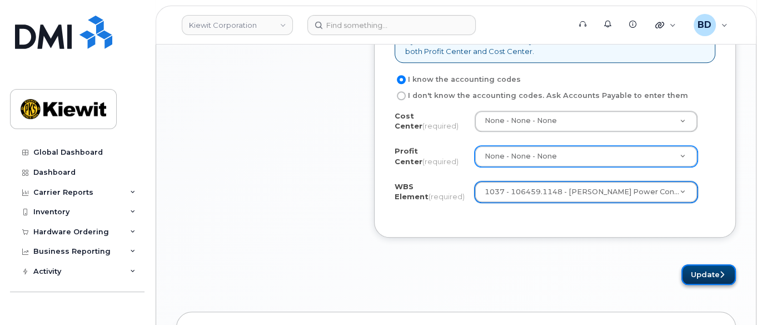
click at [703, 278] on button "Update" at bounding box center [709, 274] width 54 height 21
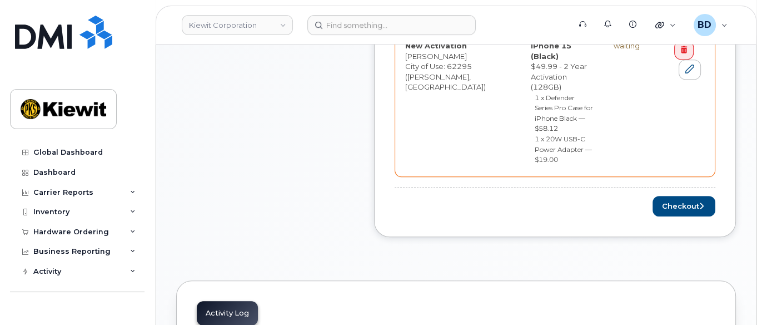
scroll to position [593, 0]
click at [678, 195] on button "Checkout" at bounding box center [684, 205] width 63 height 21
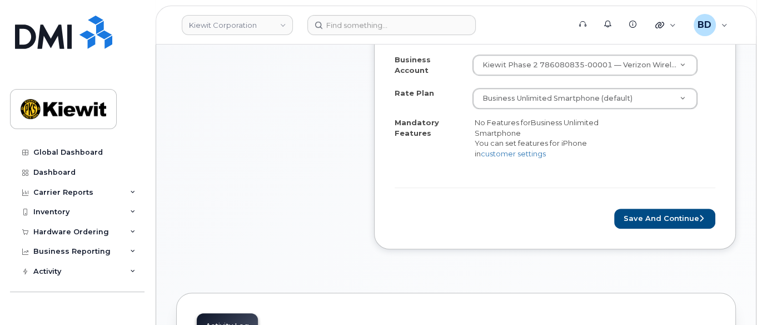
scroll to position [519, 0]
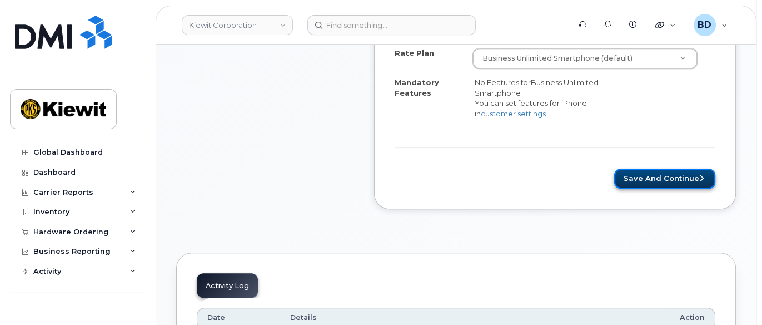
click at [686, 183] on button "Save and Continue" at bounding box center [664, 178] width 101 height 21
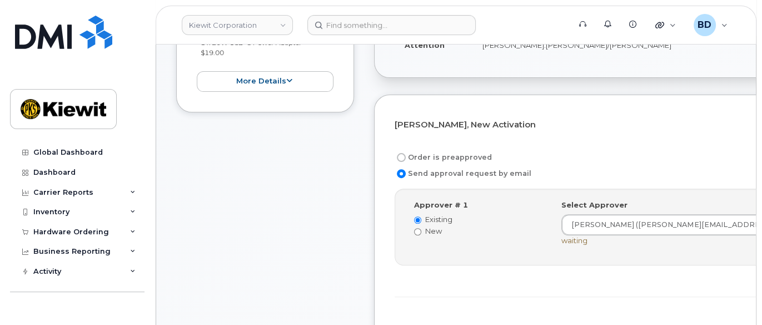
scroll to position [370, 0]
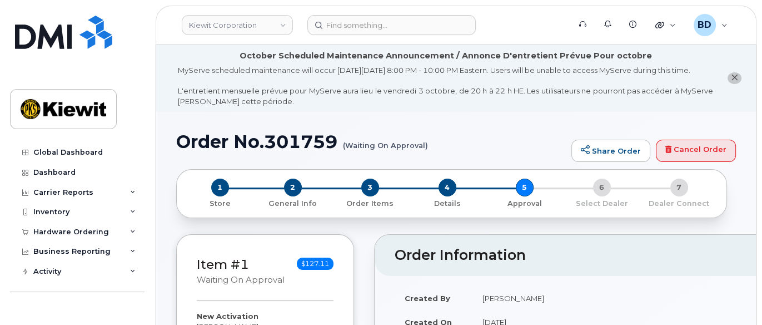
click at [293, 151] on h1 "Order No.301759 (Waiting On Approval)" at bounding box center [371, 141] width 390 height 19
click at [292, 151] on h1 "Order No.301759 (Waiting On Approval)" at bounding box center [371, 141] width 390 height 19
copy h1 "301759"
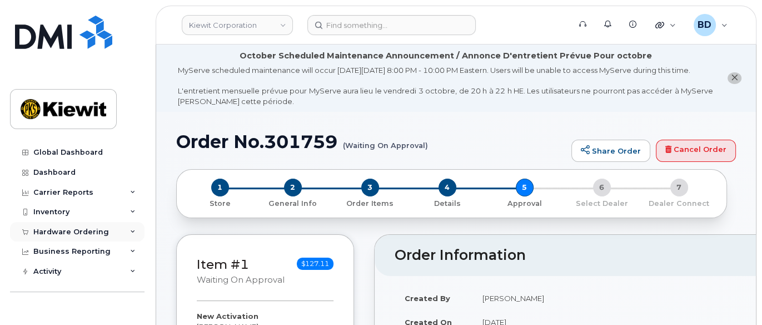
click at [131, 231] on icon at bounding box center [133, 232] width 6 height 6
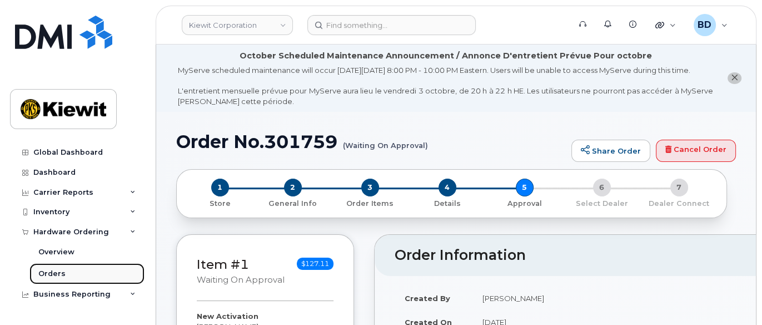
click at [70, 274] on link "Orders" at bounding box center [86, 273] width 115 height 21
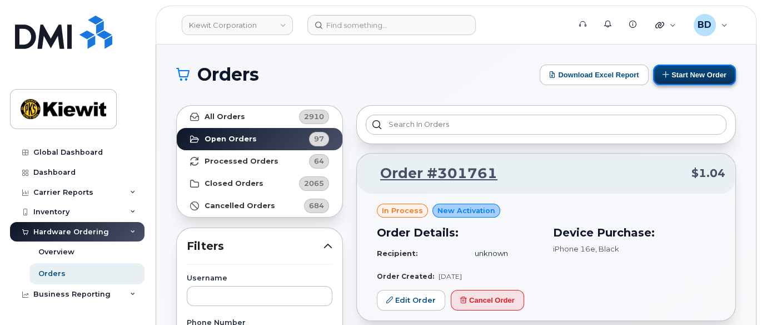
click at [690, 75] on button "Start New Order" at bounding box center [694, 74] width 83 height 21
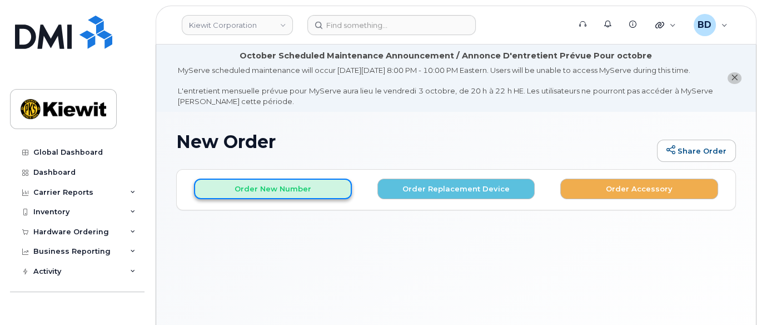
click at [300, 194] on button "Order New Number" at bounding box center [273, 188] width 158 height 21
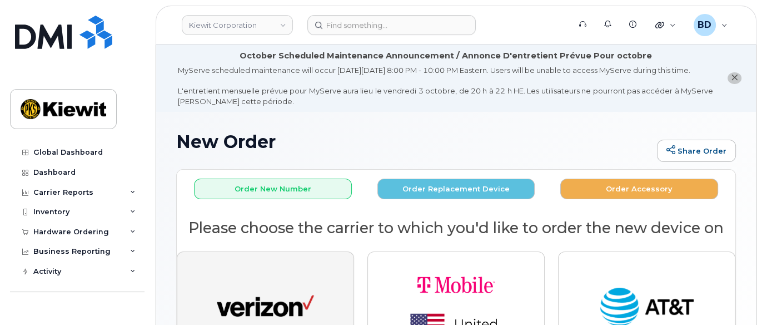
click at [277, 301] on img "button" at bounding box center [265, 307] width 97 height 50
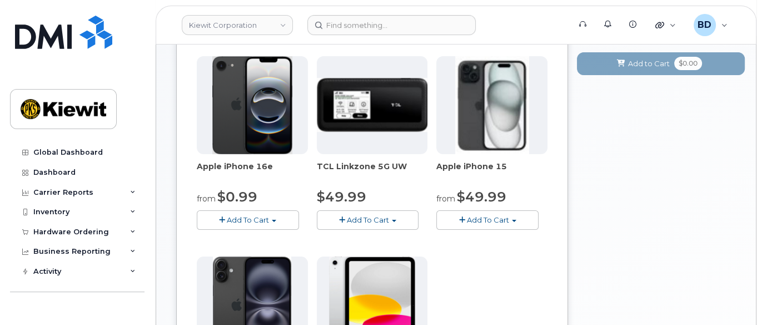
scroll to position [231, 0]
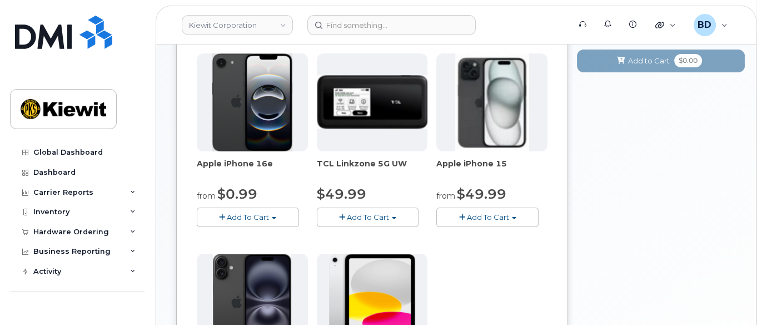
click at [507, 221] on span "Add To Cart" at bounding box center [488, 216] width 42 height 9
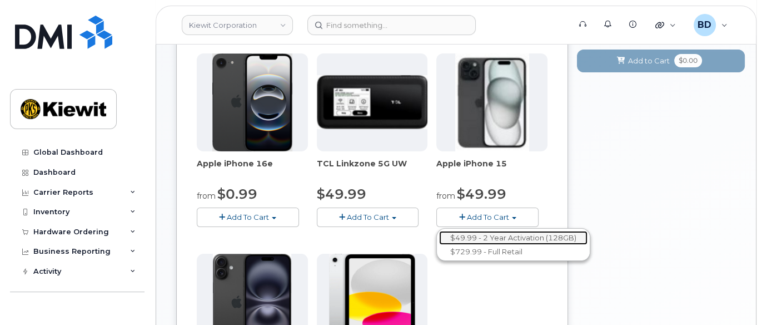
click at [480, 245] on link "$49.99 - 2 Year Activation (128GB)" at bounding box center [513, 238] width 148 height 14
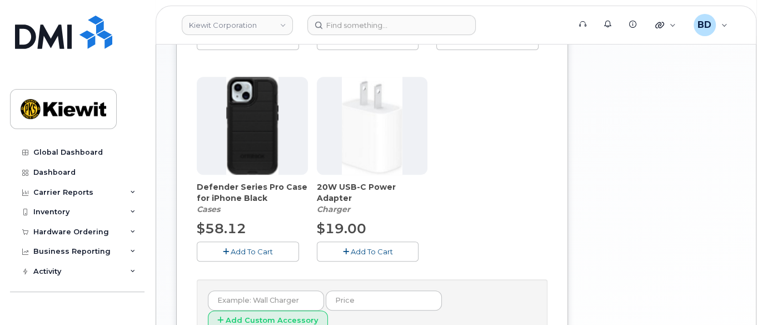
scroll to position [453, 0]
click at [223, 255] on icon "button" at bounding box center [226, 250] width 6 height 7
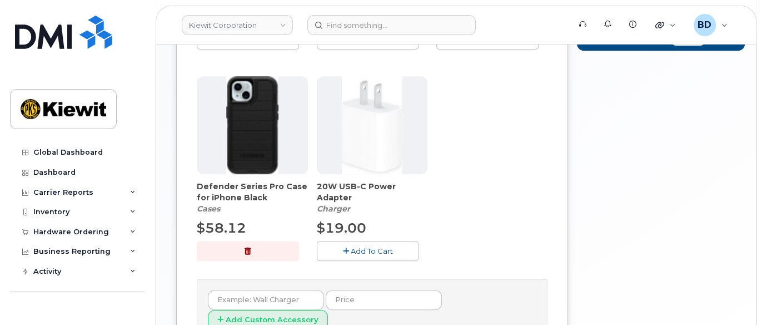
click at [376, 255] on span "Add To Cart" at bounding box center [371, 250] width 42 height 9
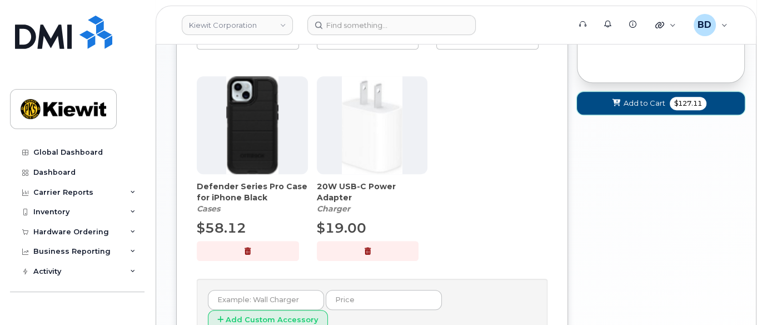
click at [649, 108] on span "Add to Cart" at bounding box center [645, 103] width 42 height 11
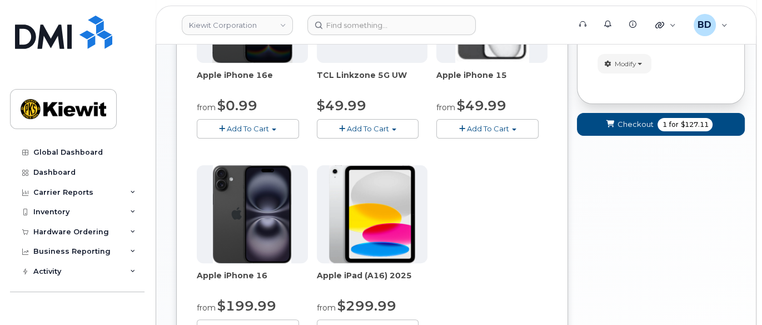
scroll to position [191, 0]
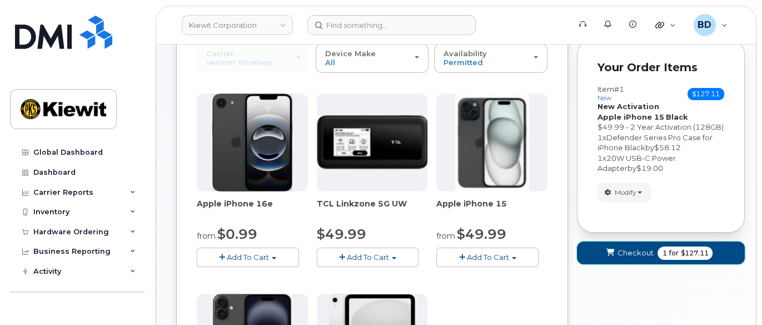
click at [622, 258] on span "Checkout" at bounding box center [635, 252] width 36 height 11
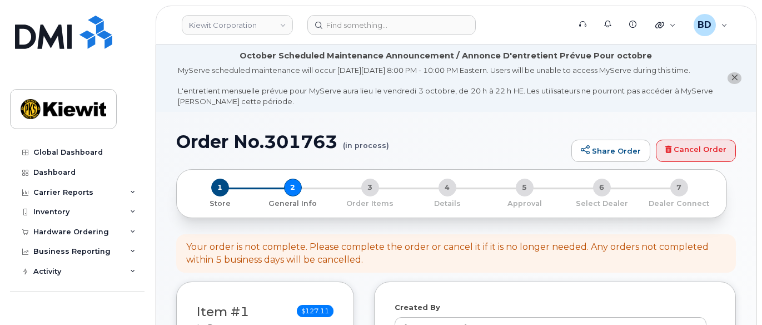
select select
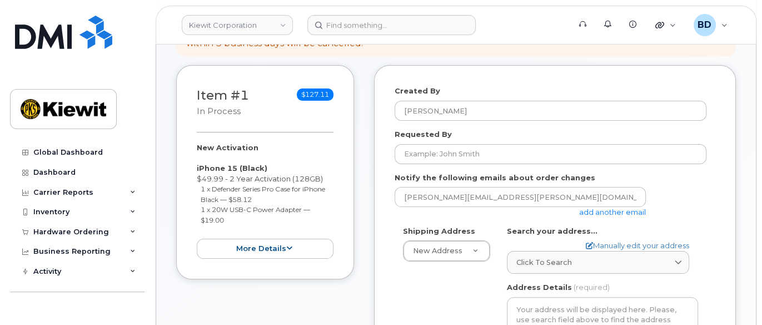
scroll to position [222, 0]
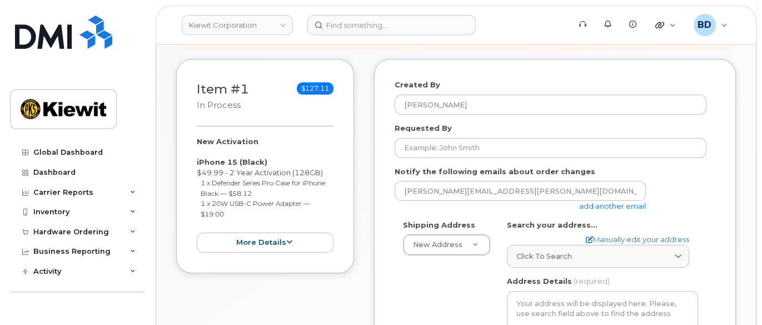
click at [626, 210] on link "add another email" at bounding box center [612, 205] width 67 height 9
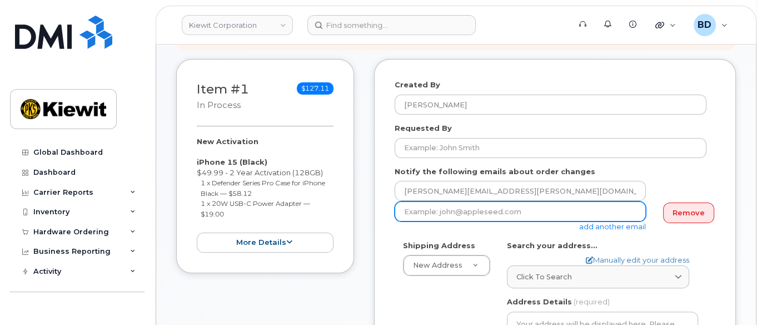
click at [452, 221] on input "email" at bounding box center [520, 211] width 251 height 20
paste input "[EMAIL_ADDRESS][PERSON_NAME][PERSON_NAME][DOMAIN_NAME]"
type input "[EMAIL_ADDRESS][PERSON_NAME][PERSON_NAME][DOMAIN_NAME]"
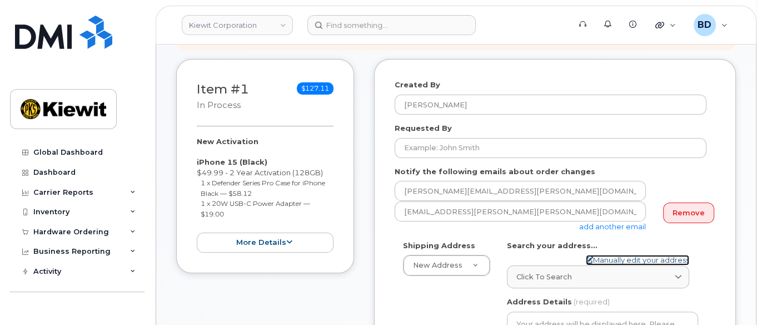
click at [610, 265] on link "Manually edit your address" at bounding box center [637, 260] width 103 height 11
select select
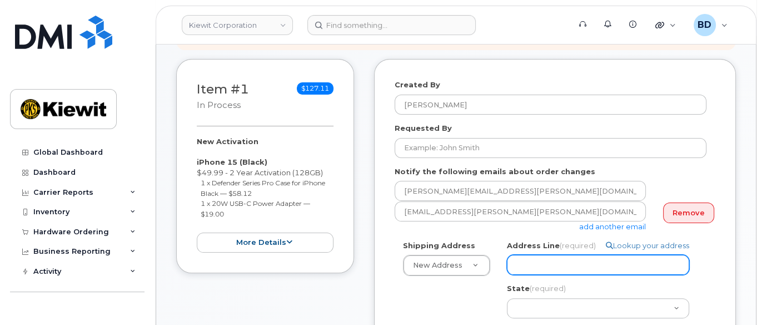
click at [536, 265] on input "Address Line (required)" at bounding box center [598, 265] width 182 height 20
paste input "[STREET_ADDRESS]"
select select
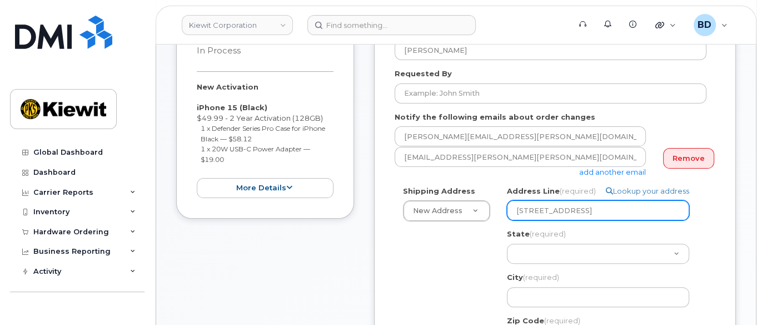
scroll to position [296, 0]
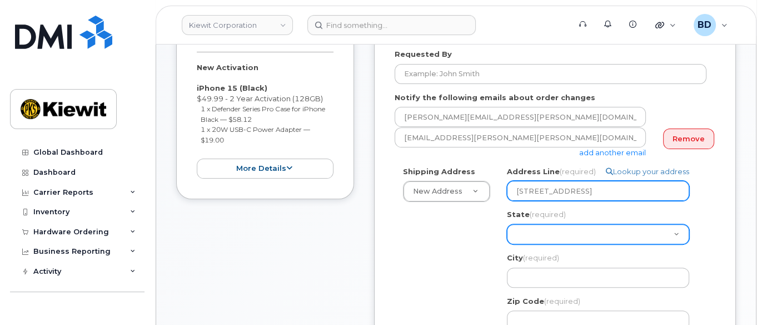
type input "[STREET_ADDRESS]"
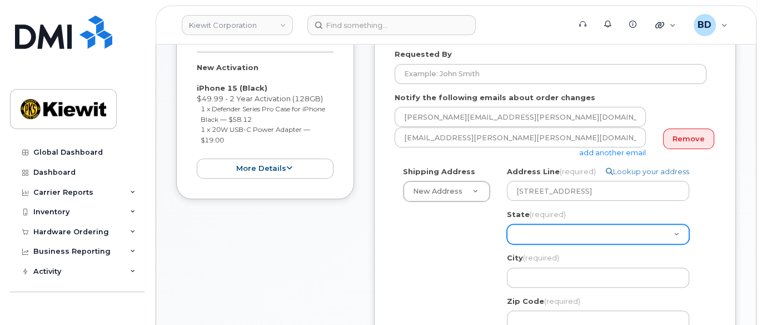
click at [527, 238] on select "[US_STATE] [US_STATE] [US_STATE] [US_STATE] [US_STATE] [US_STATE] [US_STATE] [U…" at bounding box center [598, 234] width 182 height 20
select select "NH"
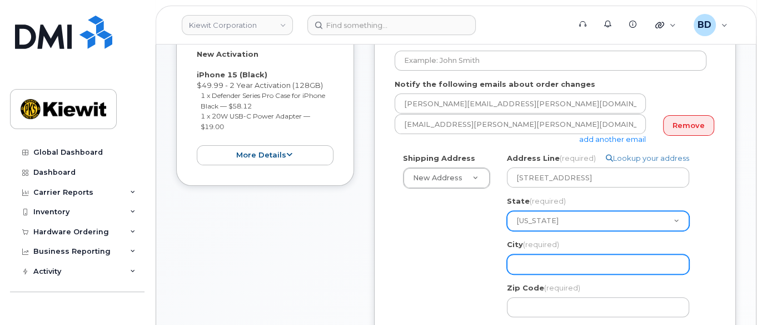
scroll to position [370, 0]
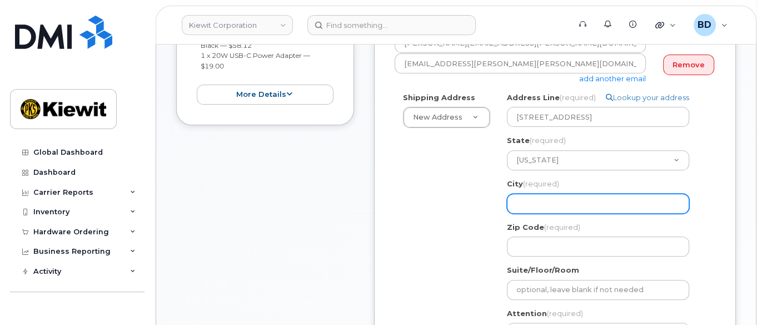
click at [545, 209] on input "City (required)" at bounding box center [598, 203] width 182 height 20
select select
type input "n"
select select
type input "ne"
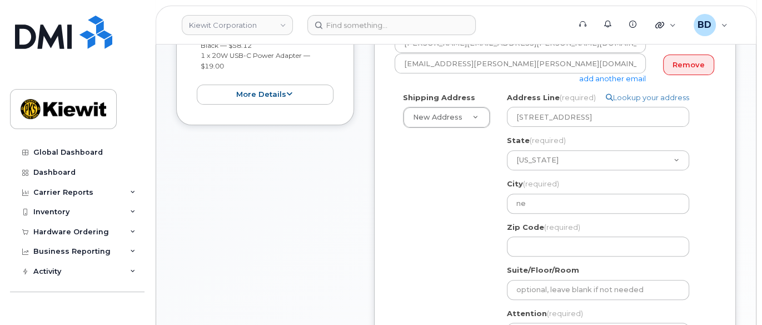
click at [454, 177] on div "Shipping Address New Address New Address [STREET_ADDRESS] Trainstation Circl [G…" at bounding box center [551, 243] width 312 height 302
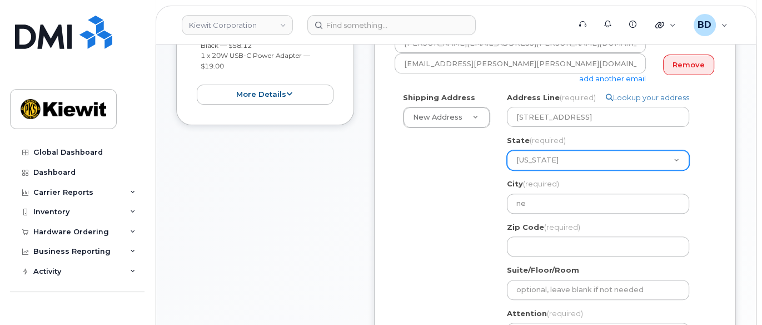
click at [521, 166] on select "[US_STATE] [US_STATE] [US_STATE] [US_STATE] [US_STATE] [US_STATE] [US_STATE] [U…" at bounding box center [598, 160] width 182 height 20
select select "NJ"
click at [507, 159] on select "[US_STATE] [US_STATE] [US_STATE] [US_STATE] [US_STATE] [US_STATE] [US_STATE] [U…" at bounding box center [598, 160] width 182 height 20
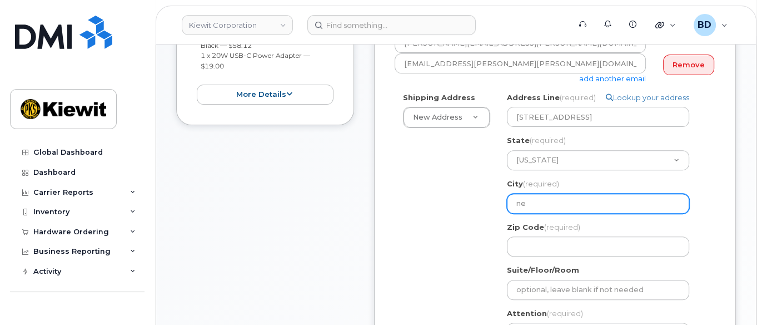
drag, startPoint x: 534, startPoint y: 211, endPoint x: 506, endPoint y: 213, distance: 28.4
click at [506, 213] on div "NJ ne Search your address... Manually edit your address Click to search No avai…" at bounding box center [603, 243] width 208 height 302
select select
type input "W"
select select
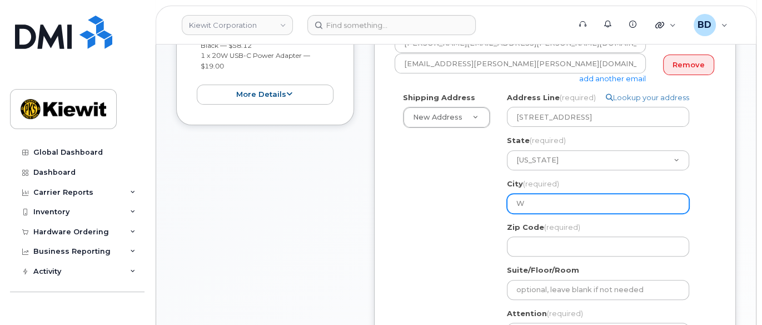
type input "Wo"
select select
type input "Woo"
select select
type input "Wood"
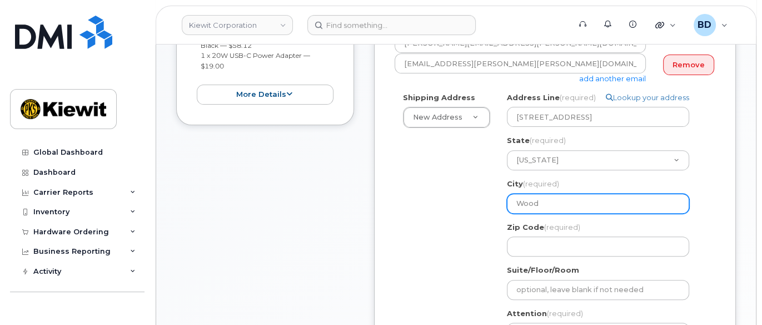
select select
type input "Woodc"
select select
type input "Woodcl"
select select
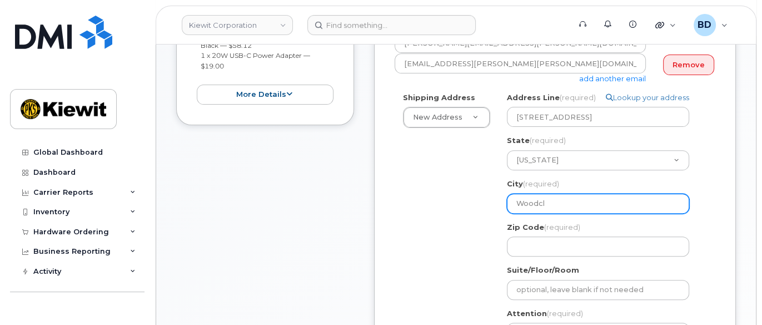
type input "Woodcli"
select select
type input "Woodclif"
select select
type input "Woodcliff"
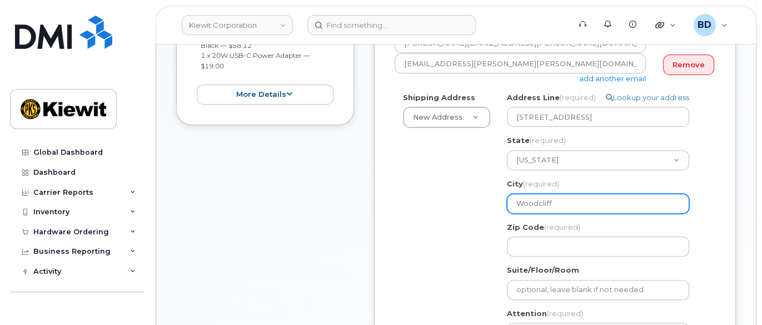
select select
type input "Woodcliff L"
select select
type input "Woodcliff La"
select select
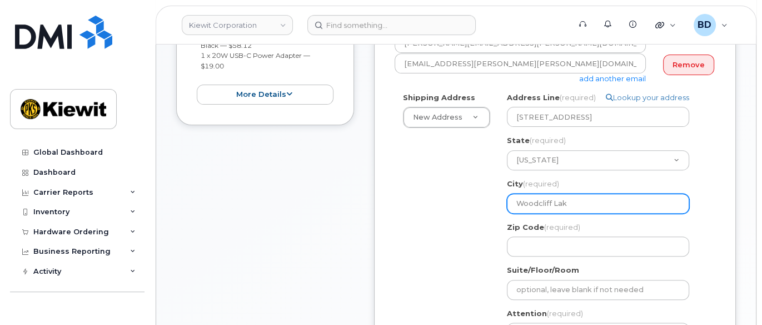
type input "[GEOGRAPHIC_DATA]"
select select
type input "[GEOGRAPHIC_DATA]"
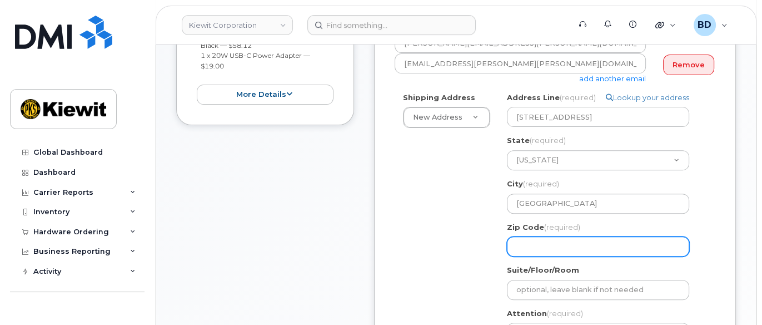
click at [535, 248] on input "Zip Code (required)" at bounding box center [598, 246] width 182 height 20
select select
type input "0"
select select
type input "07"
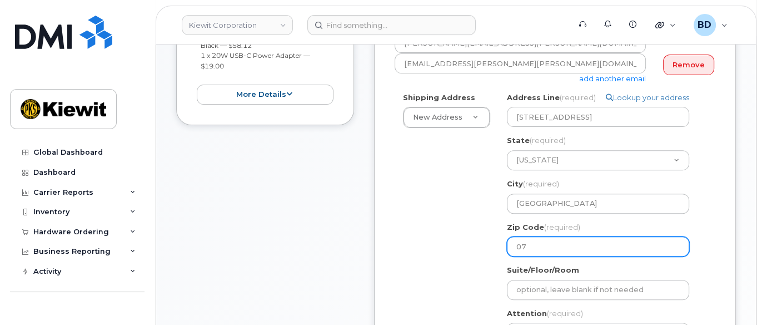
select select
type input "076"
select select
type input "0767"
select select
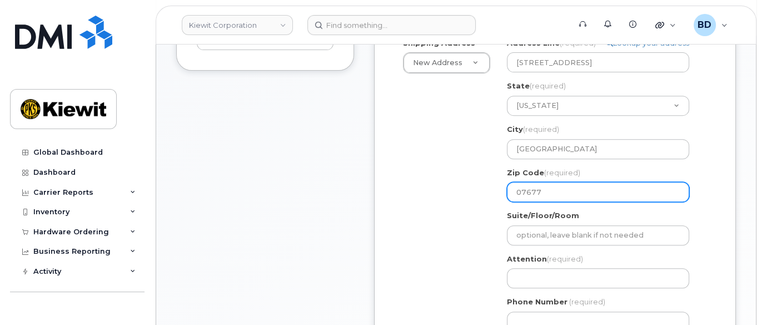
scroll to position [445, 0]
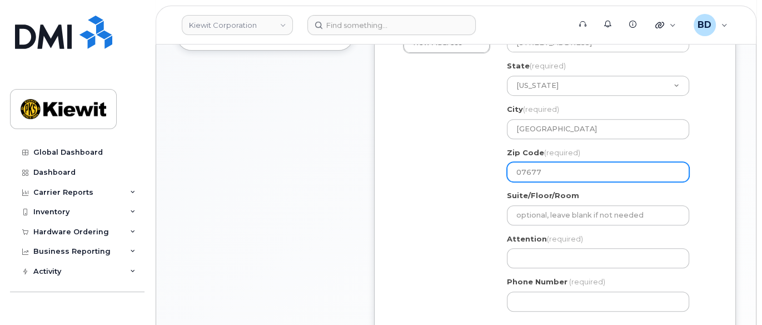
type input "07677"
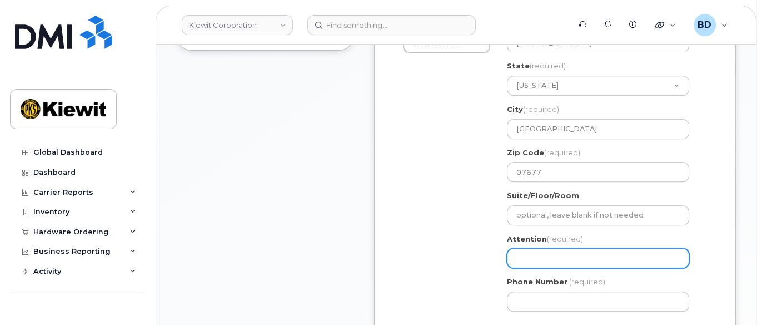
click at [526, 265] on input "Attention (required)" at bounding box center [598, 258] width 182 height 20
paste input "[PERSON_NAME].[PERSON_NAME]"
select select
type input "[PERSON_NAME].[PERSON_NAME]"
select select
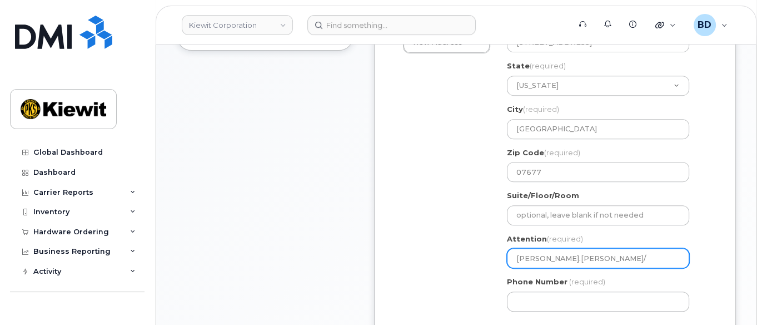
type input "[PERSON_NAME].[PERSON_NAME]/"
click at [577, 261] on input "[PERSON_NAME].[PERSON_NAME]/" at bounding box center [598, 258] width 182 height 20
paste input "[PERSON_NAME]"
select select
type input "[PERSON_NAME].[PERSON_NAME]/[PERSON_NAME]"
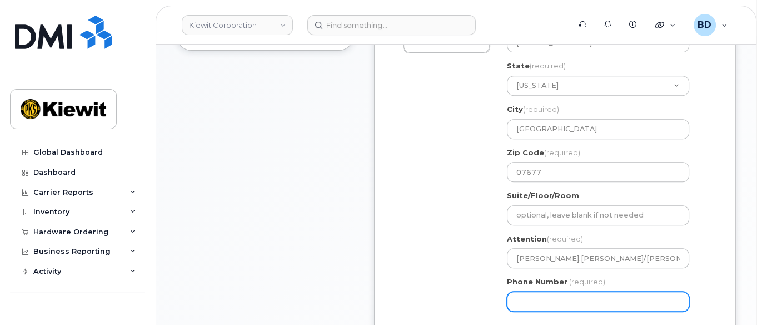
click at [518, 311] on input "Phone Number" at bounding box center [598, 301] width 182 height 20
type input "8777727707"
select select
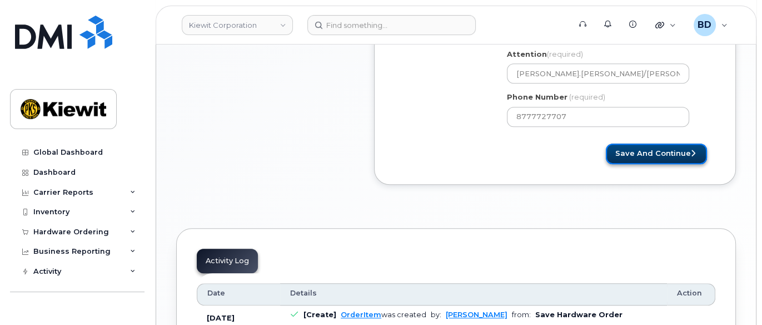
click at [659, 163] on button "Save and Continue" at bounding box center [656, 153] width 101 height 21
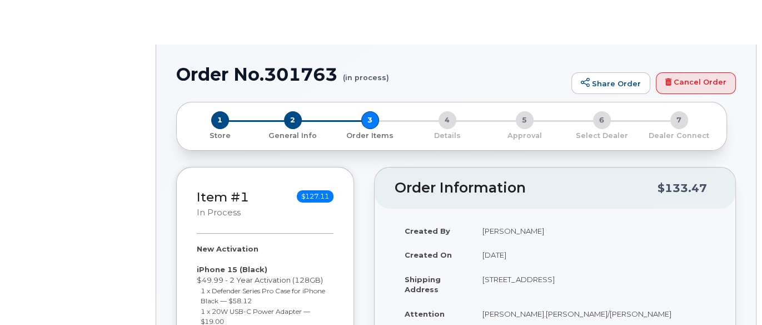
radio input "true"
select select
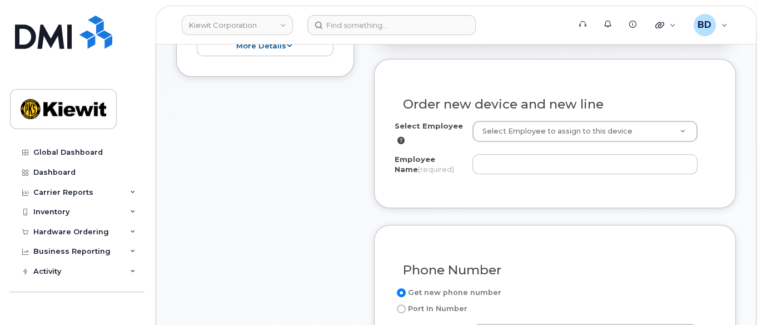
scroll to position [445, 0]
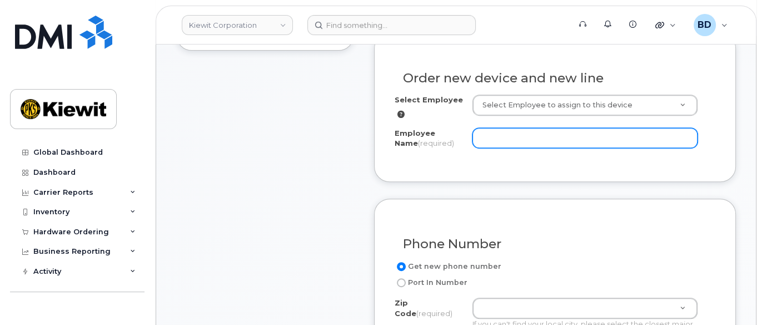
click at [517, 148] on input "Employee Name (required)" at bounding box center [585, 138] width 225 height 20
paste input "[PERSON_NAME]"
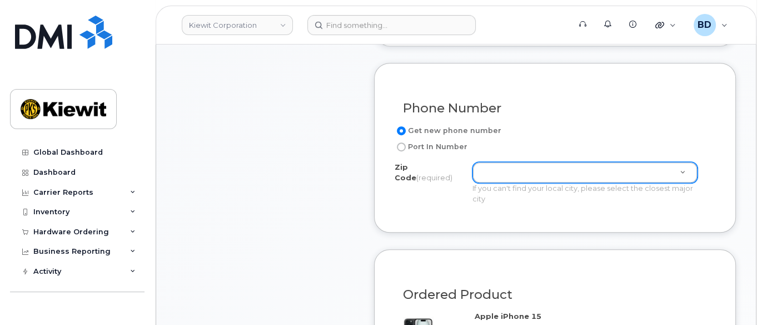
scroll to position [667, 0]
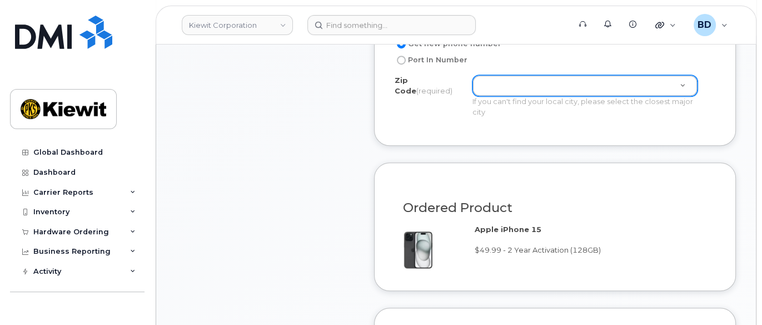
type input "[PERSON_NAME]"
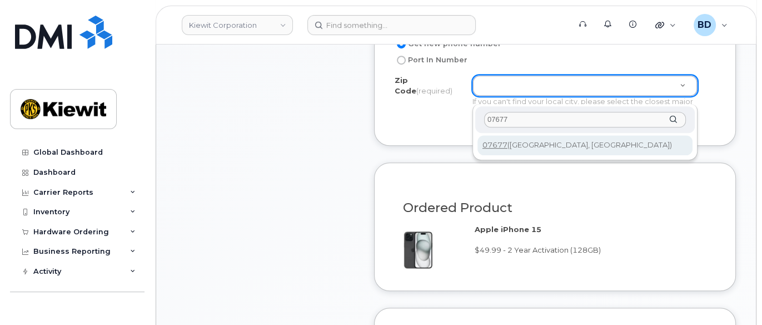
type input "07677"
type input "07677 (Woodcliff Lake, NJ)"
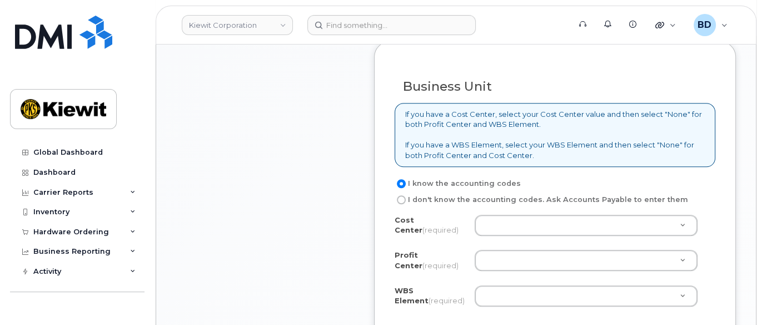
scroll to position [964, 0]
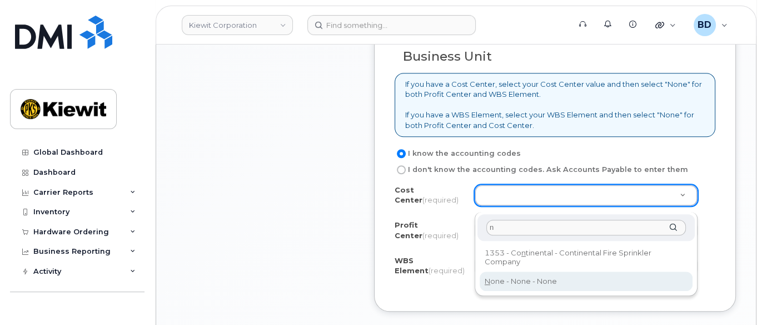
type input "n"
type input "None"
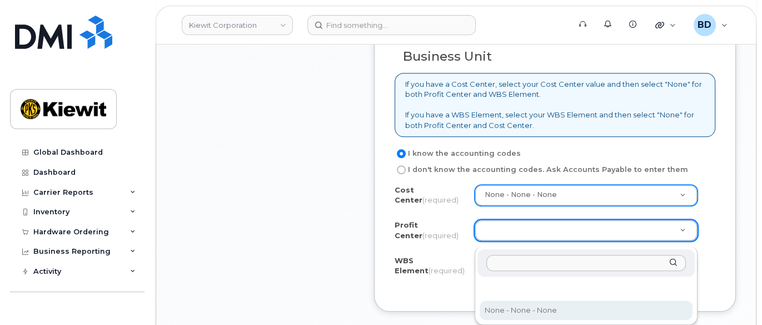
select select "None"
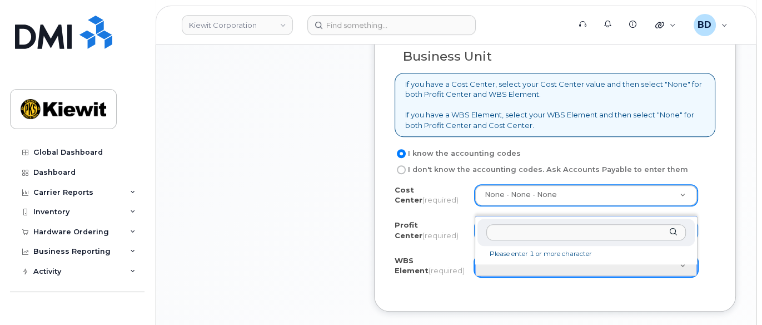
click at [507, 231] on input "text" at bounding box center [587, 232] width 200 height 16
paste input "105946.1414"
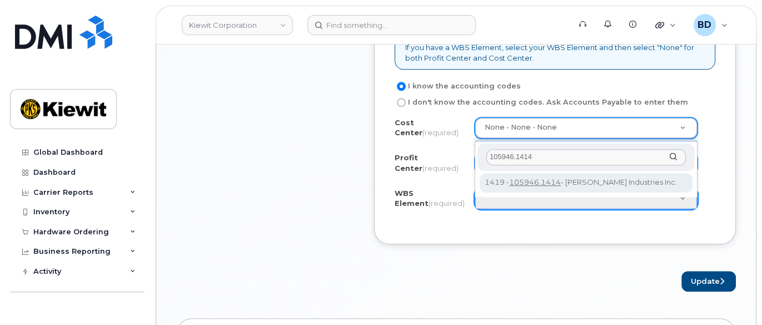
scroll to position [1037, 0]
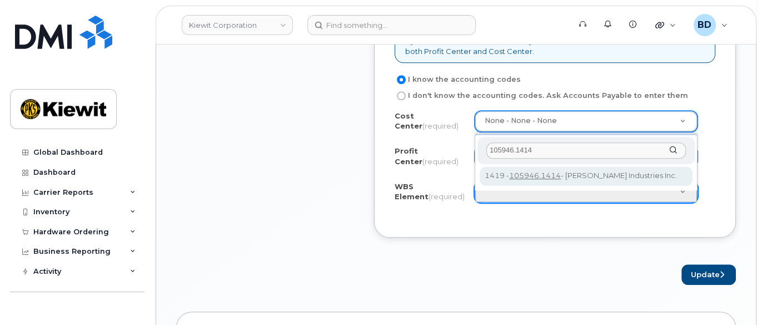
type input "105946.1414"
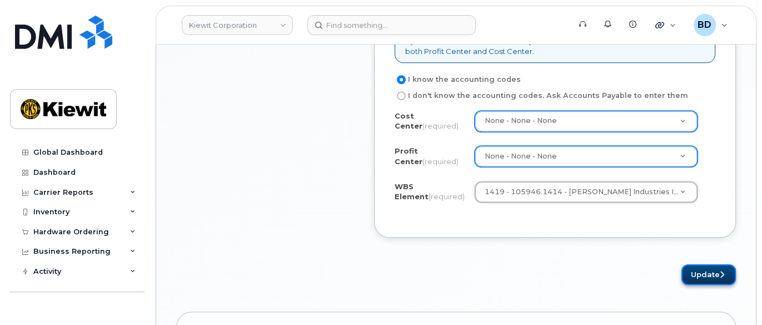
click at [691, 280] on button "Update" at bounding box center [709, 274] width 54 height 21
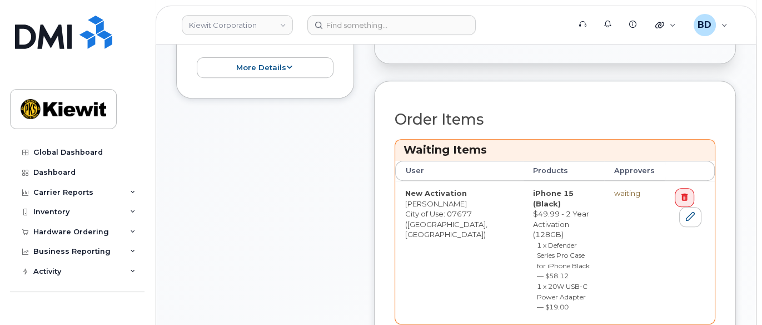
scroll to position [519, 0]
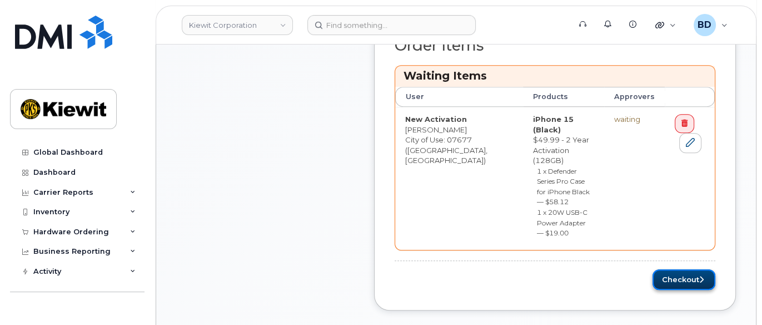
click at [664, 269] on button "Checkout" at bounding box center [684, 279] width 63 height 21
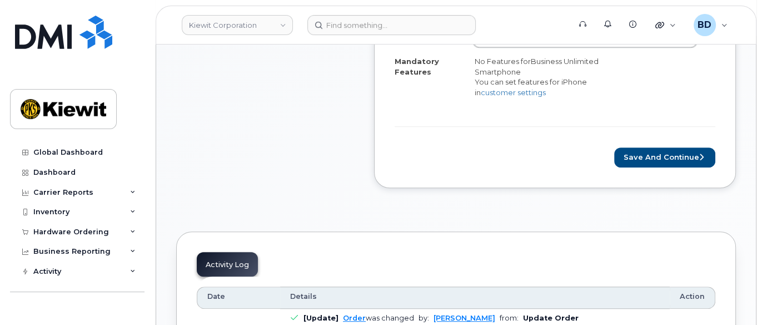
scroll to position [593, 0]
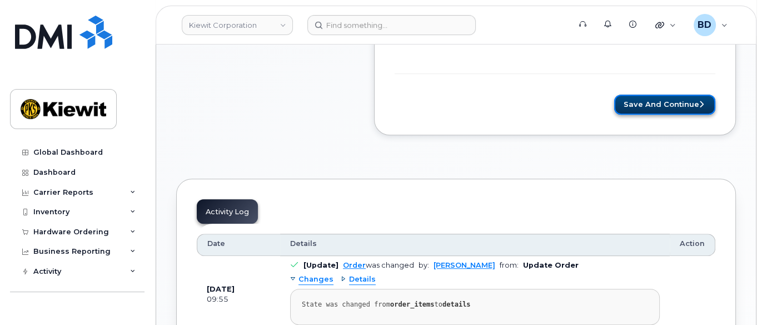
click at [635, 112] on button "Save and Continue" at bounding box center [664, 105] width 101 height 21
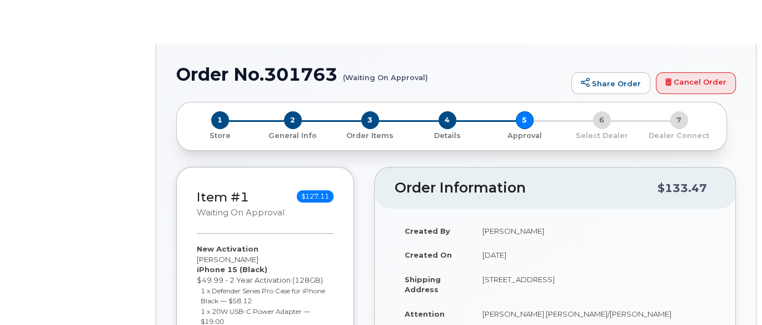
radio input "true"
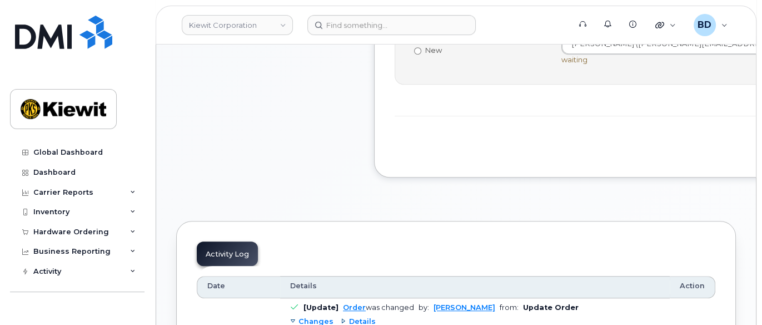
scroll to position [667, 0]
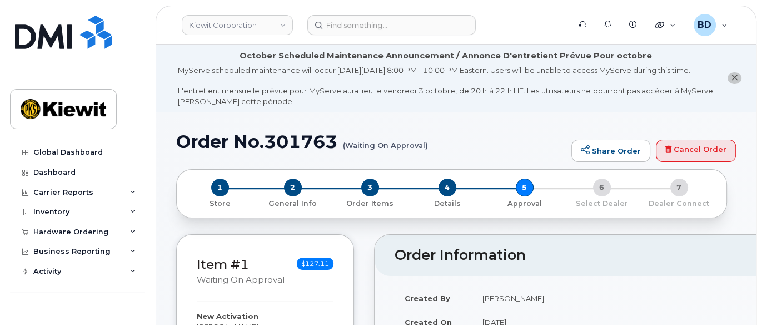
click at [312, 151] on h1 "Order No.301763 (Waiting On Approval)" at bounding box center [371, 141] width 390 height 19
copy h1 "301763"
